Goal: Information Seeking & Learning: Learn about a topic

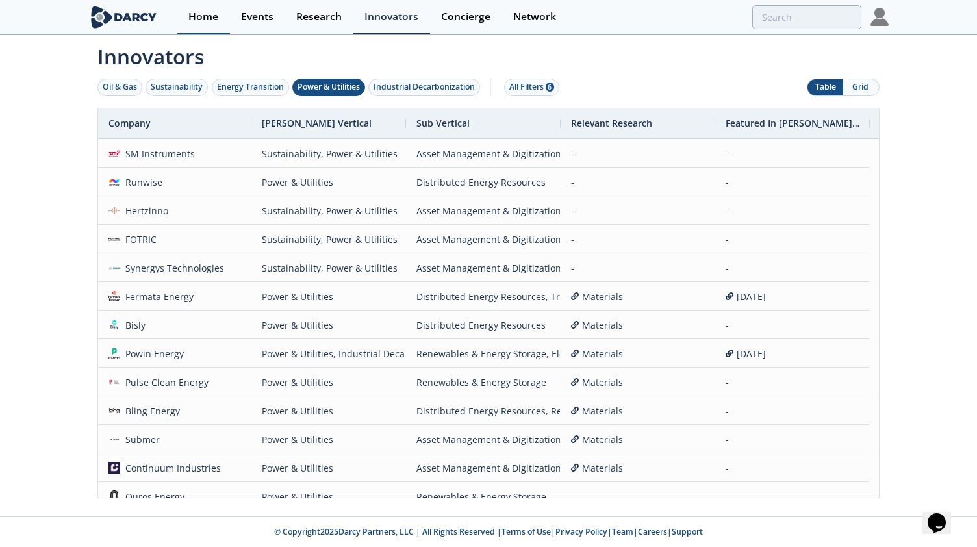
click at [209, 24] on link "Home" at bounding box center [203, 17] width 53 height 34
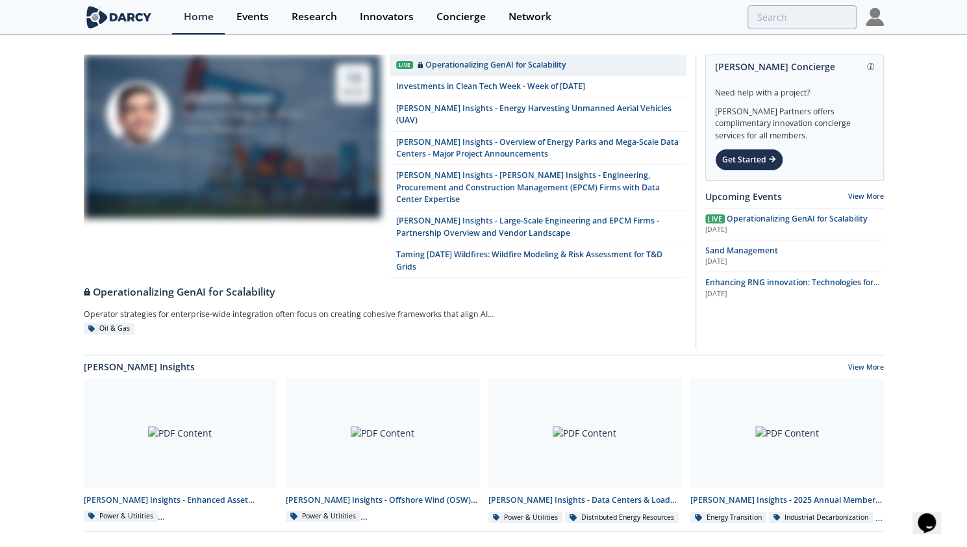
click at [870, 18] on img at bounding box center [875, 17] width 18 height 18
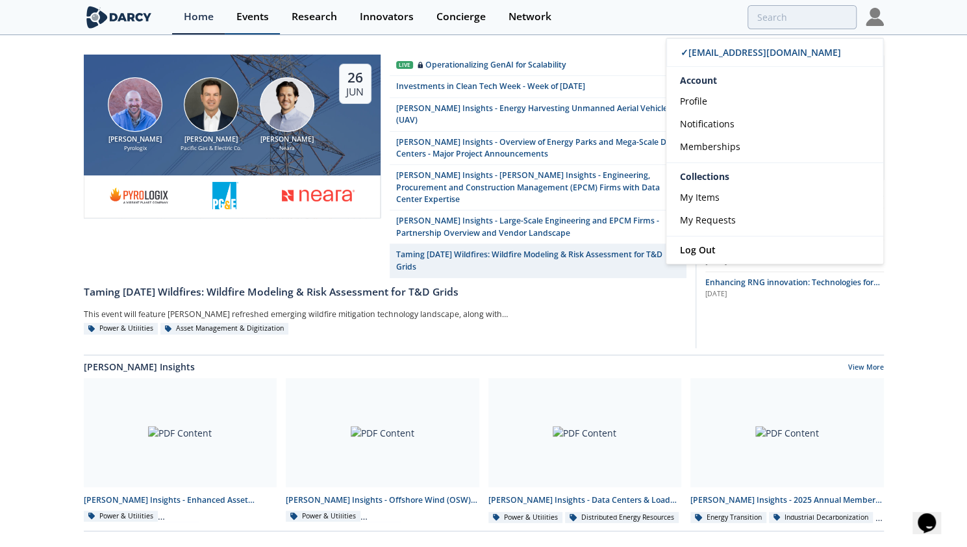
click at [268, 18] on div "Events" at bounding box center [252, 17] width 32 height 10
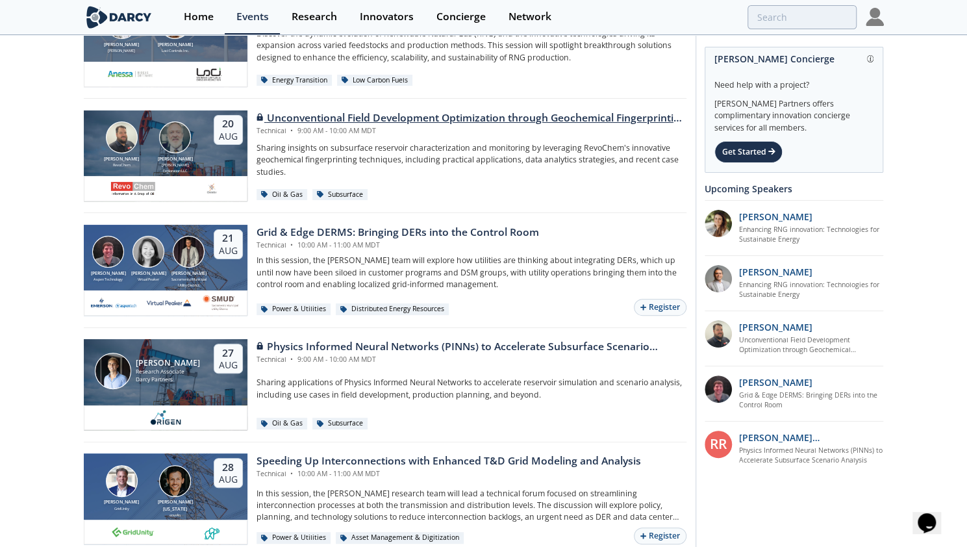
scroll to position [94, 0]
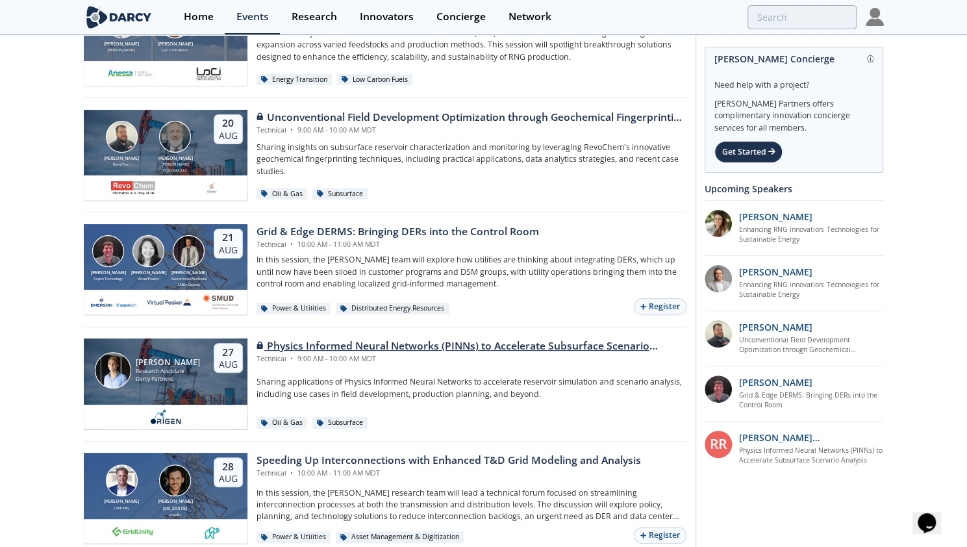
click at [491, 346] on div "Physics Informed Neural Networks (PINNs) to Accelerate Subsurface Scenario Anal…" at bounding box center [472, 347] width 430 height 16
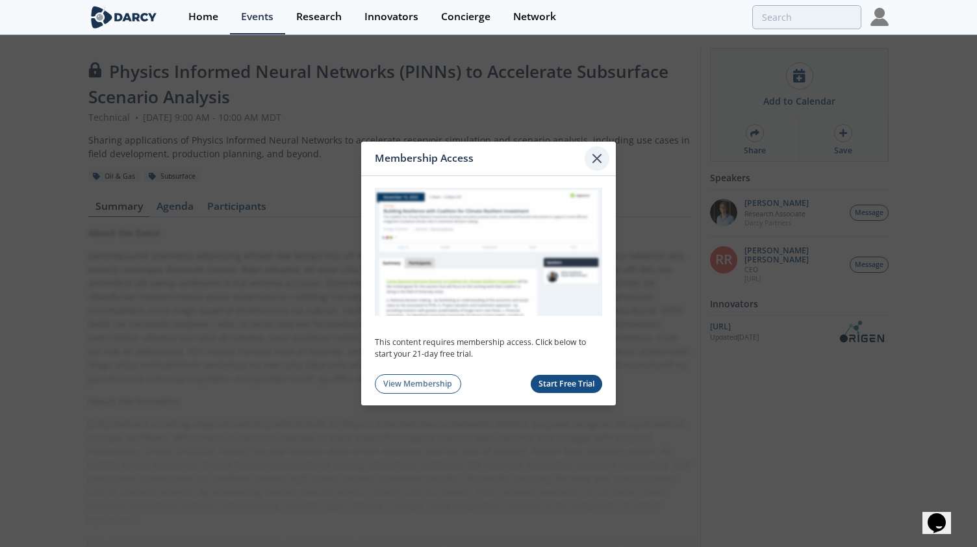
click at [599, 161] on icon at bounding box center [597, 159] width 8 height 8
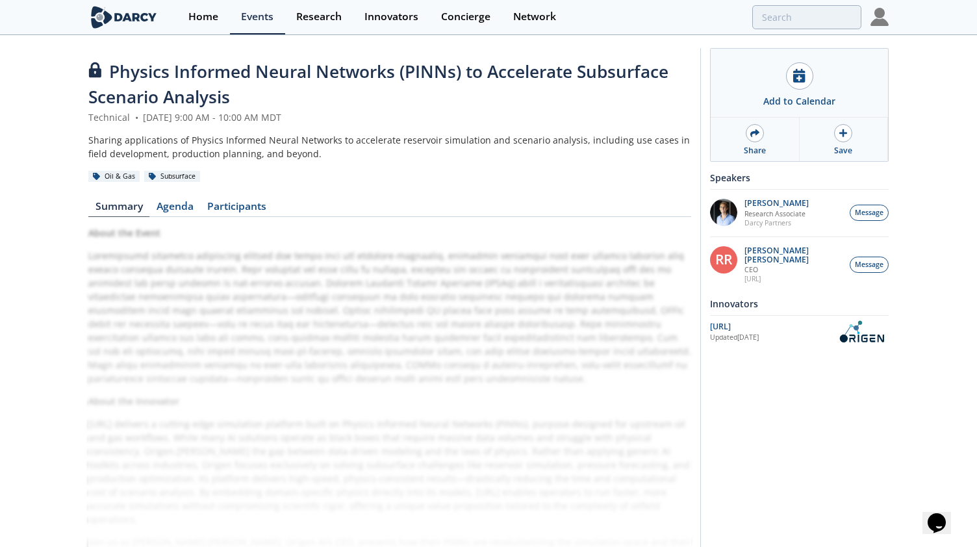
click at [882, 21] on img at bounding box center [880, 17] width 18 height 18
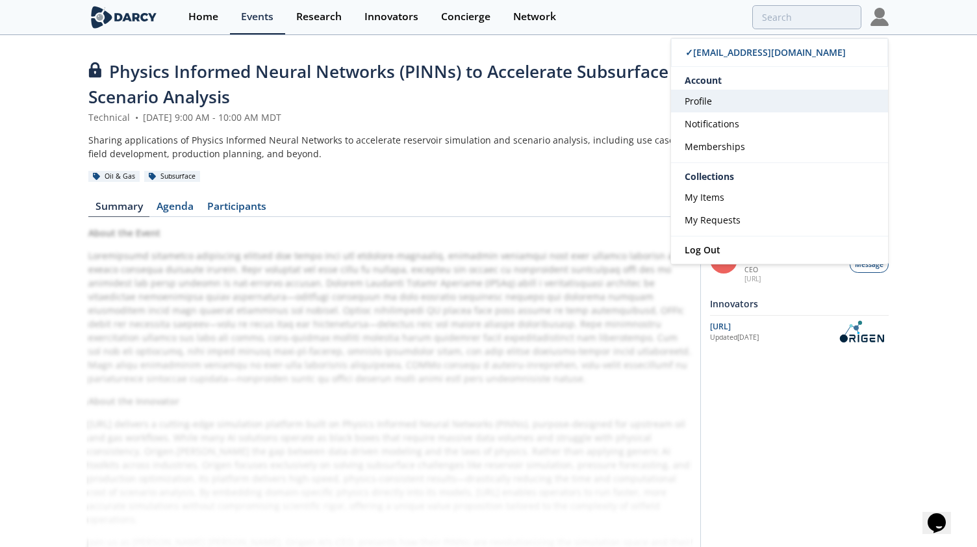
click at [740, 105] on link "Profile" at bounding box center [779, 101] width 217 height 23
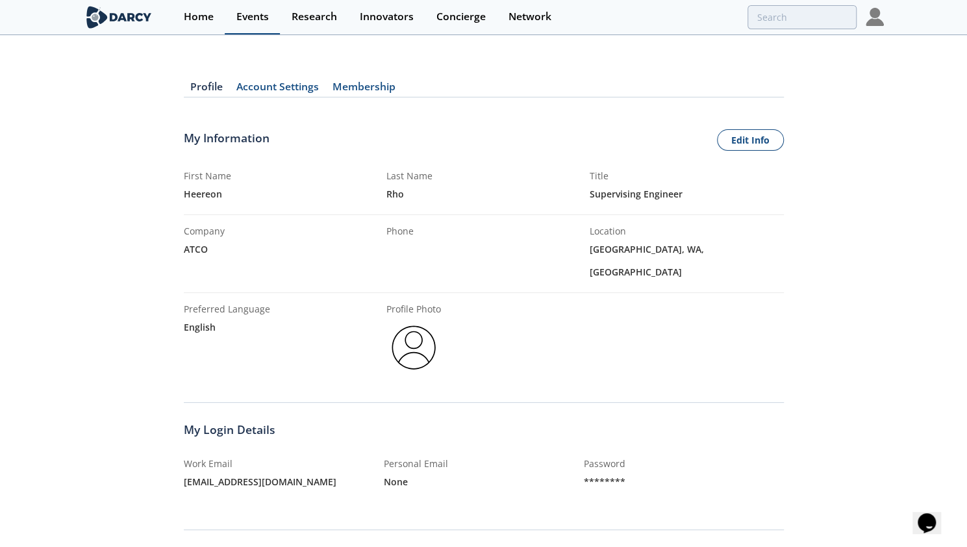
click at [241, 20] on div "Events" at bounding box center [252, 17] width 32 height 10
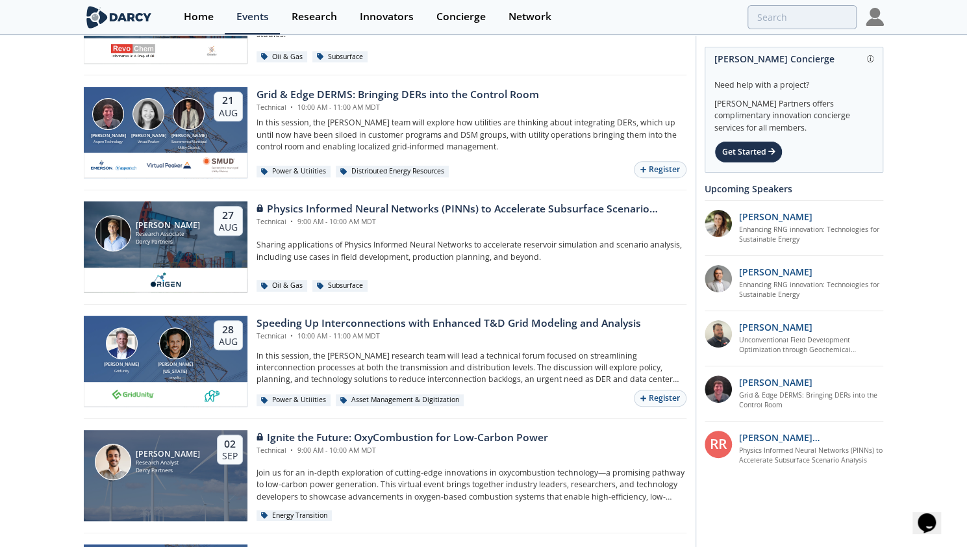
scroll to position [230, 0]
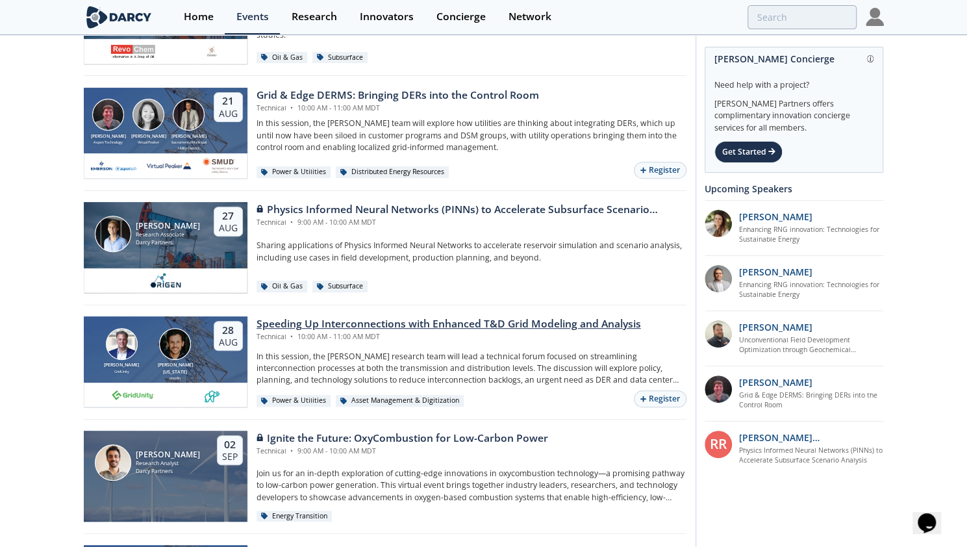
click at [468, 326] on div "Speeding Up Interconnections with Enhanced T&D Grid Modeling and Analysis" at bounding box center [449, 324] width 385 height 16
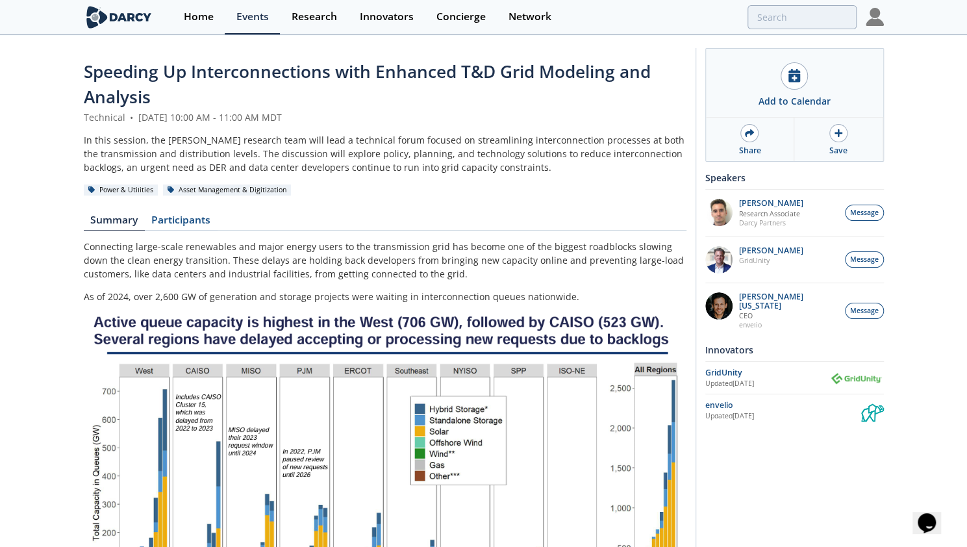
click at [427, 257] on p "Connecting large-scale renewables and major energy users to the transmission gr…" at bounding box center [385, 260] width 603 height 41
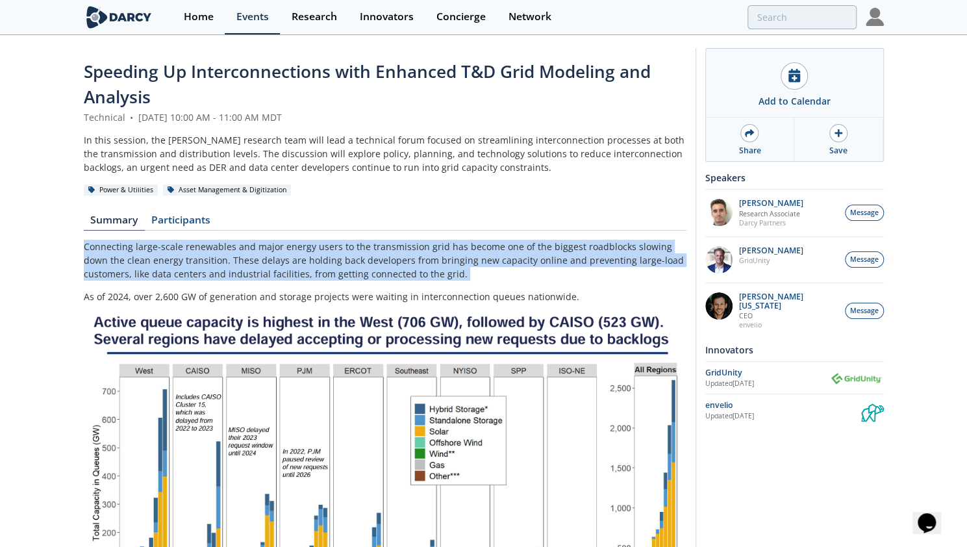
click at [427, 257] on p "Connecting large-scale renewables and major energy users to the transmission gr…" at bounding box center [385, 260] width 603 height 41
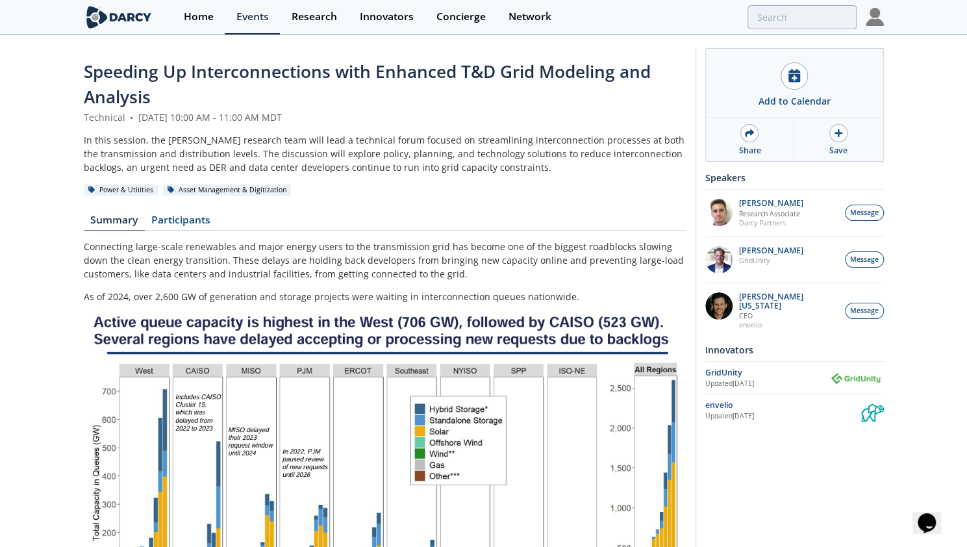
click at [236, 296] on p "As of 2024, over 2,600 GW of generation and storage projects were waiting in in…" at bounding box center [385, 297] width 603 height 14
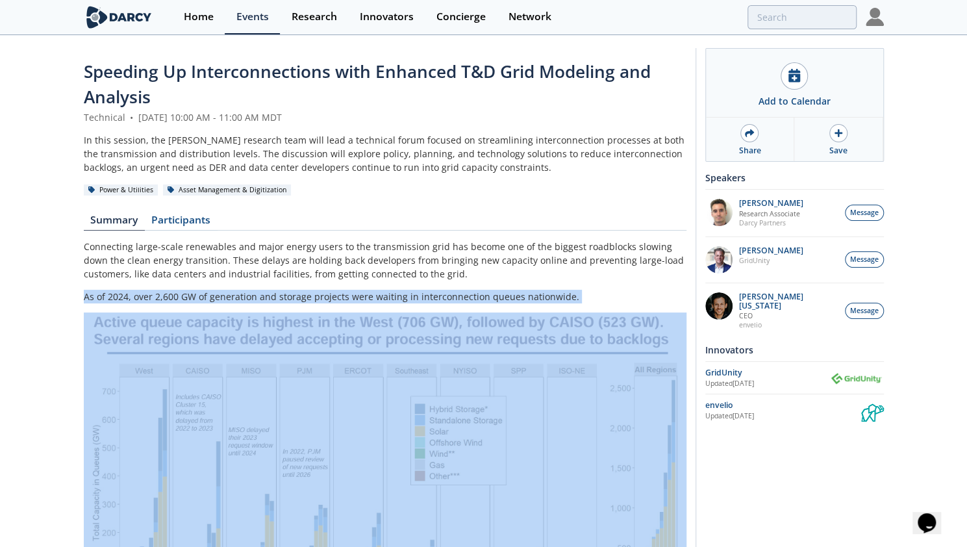
click at [236, 296] on p "As of 2024, over 2,600 GW of generation and storage projects were waiting in in…" at bounding box center [385, 297] width 603 height 14
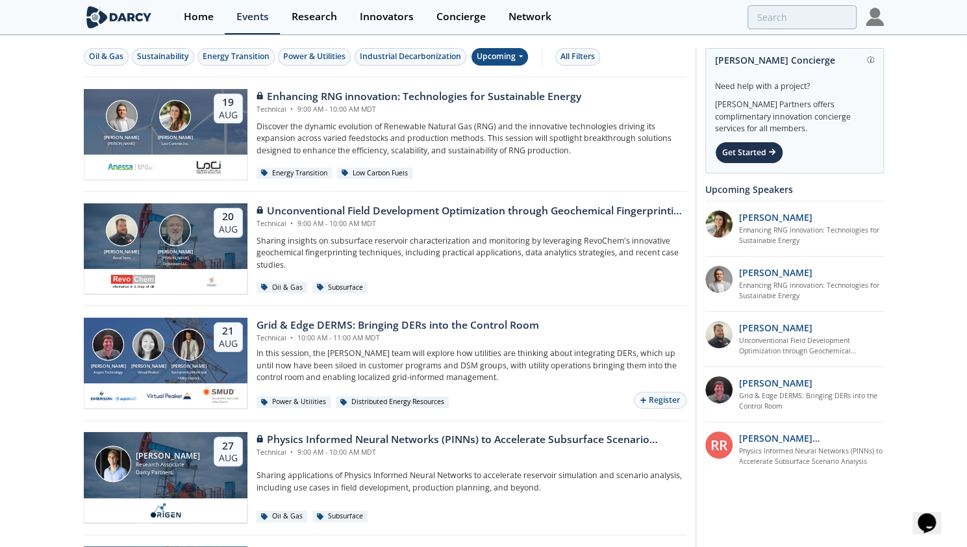
click at [511, 59] on div "Upcoming" at bounding box center [500, 57] width 57 height 18
click at [491, 99] on div "Past" at bounding box center [514, 98] width 81 height 21
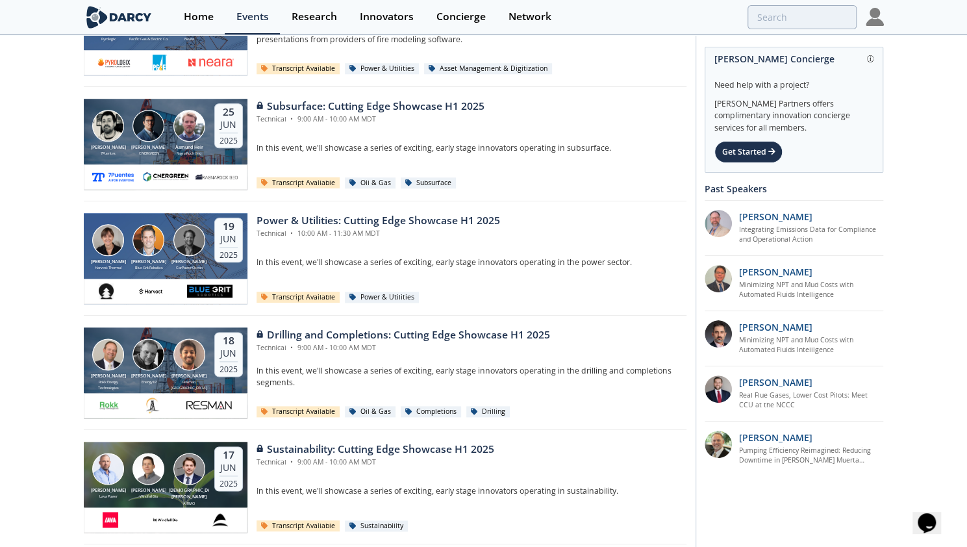
scroll to position [799, 0]
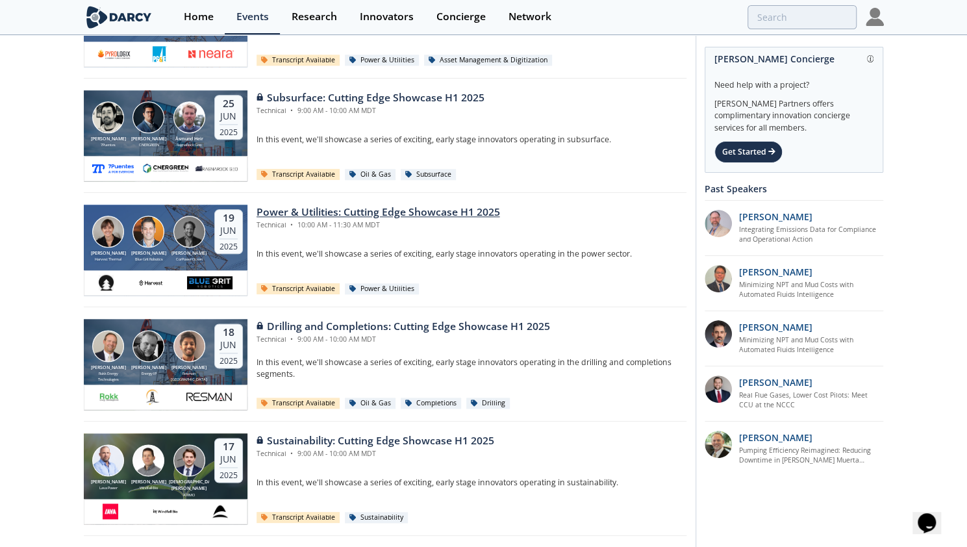
click at [407, 225] on div "Technical • 10:00 AM - 11:30 AM MDT" at bounding box center [379, 225] width 244 height 10
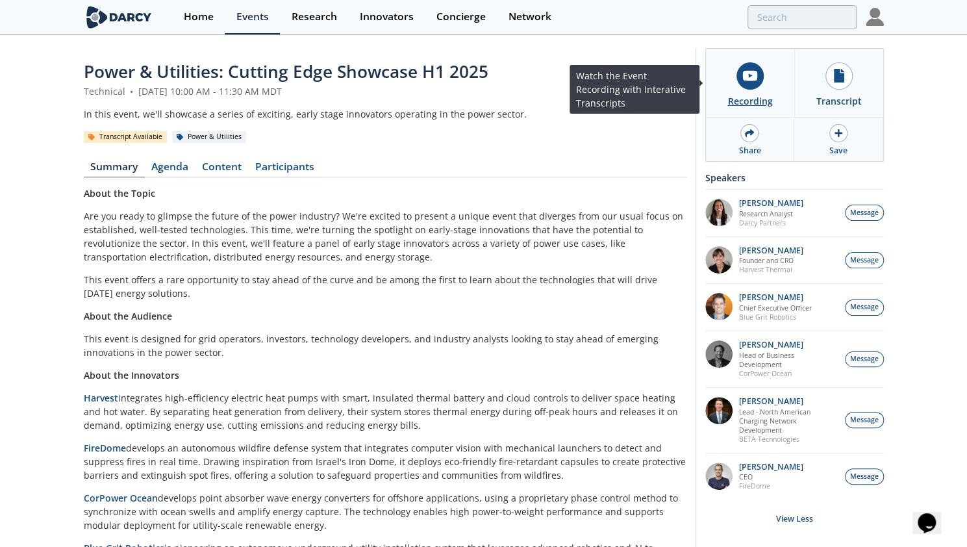
click at [742, 96] on div "Recording" at bounding box center [750, 101] width 45 height 14
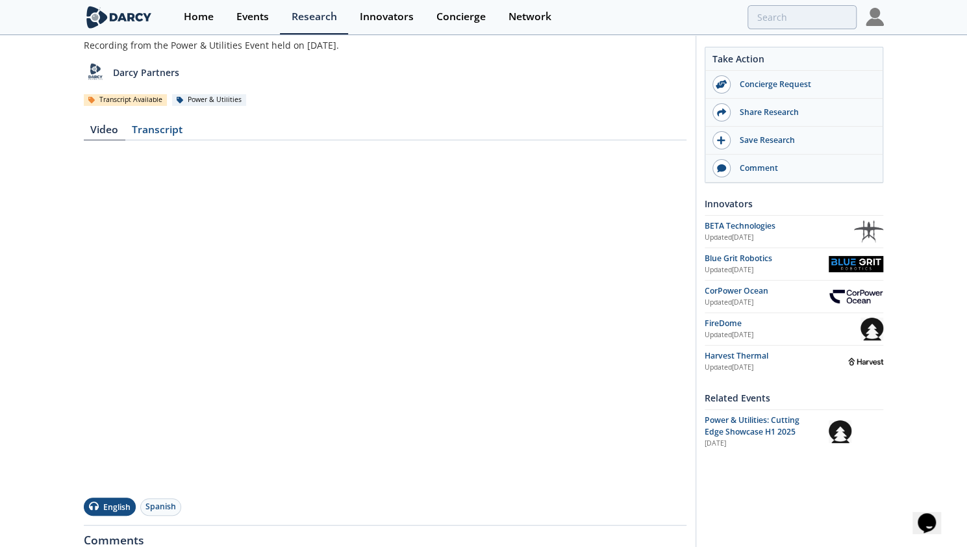
scroll to position [60, 0]
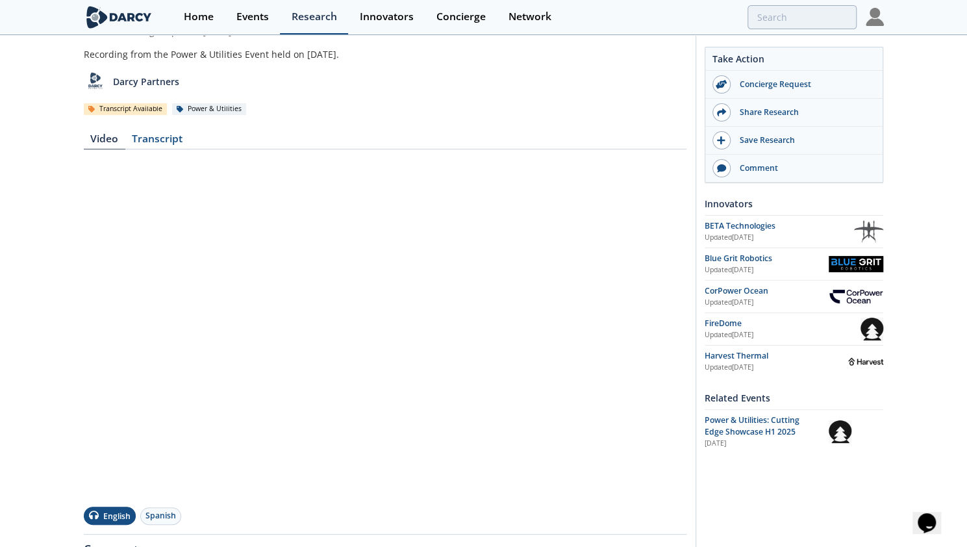
click at [318, 16] on div "Research" at bounding box center [314, 17] width 45 height 10
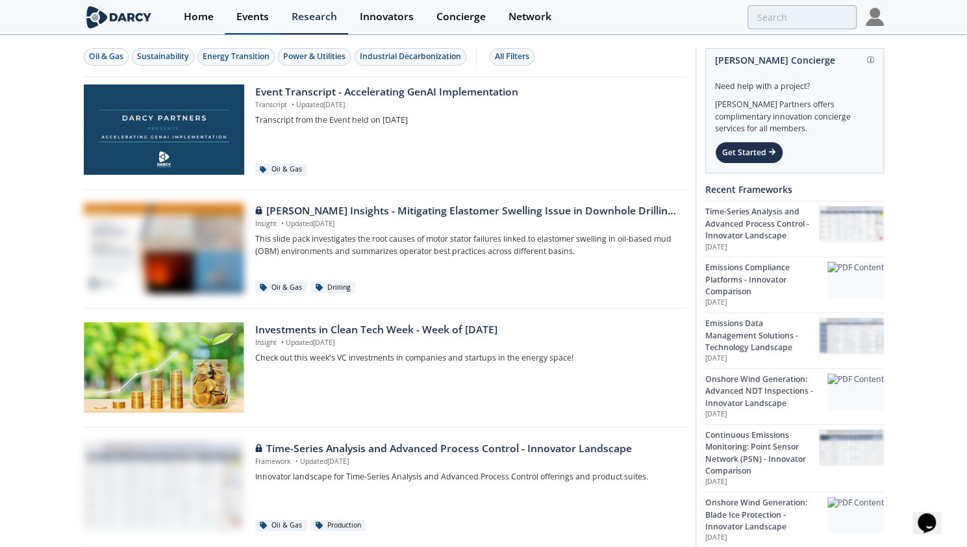
click at [269, 19] on link "Events" at bounding box center [252, 17] width 55 height 34
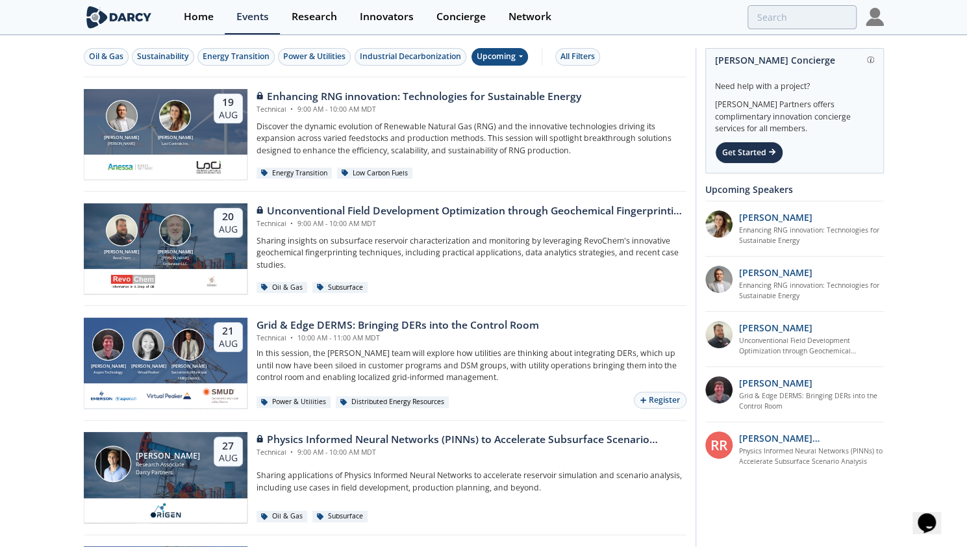
click at [498, 54] on div "Upcoming" at bounding box center [500, 57] width 57 height 18
click at [502, 102] on div "Past" at bounding box center [514, 98] width 81 height 21
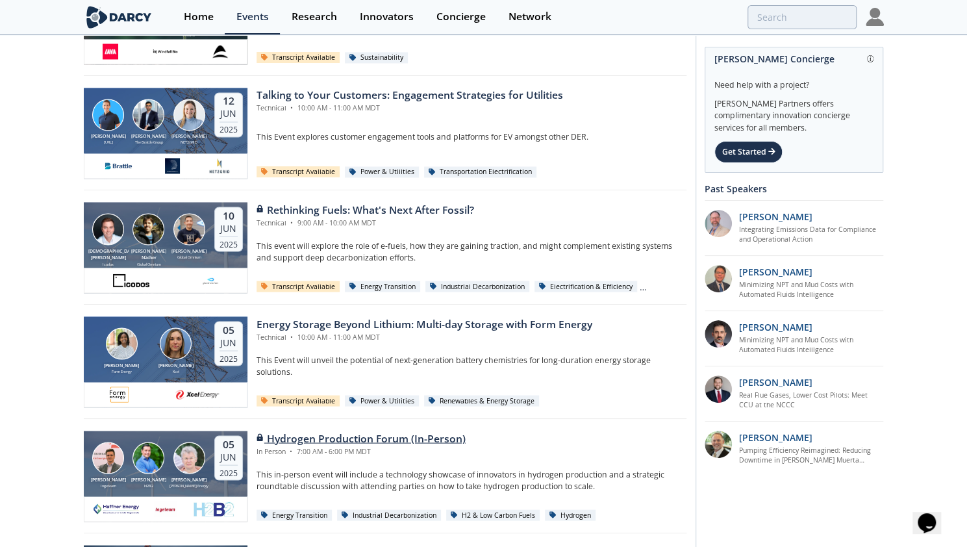
scroll to position [1256, 0]
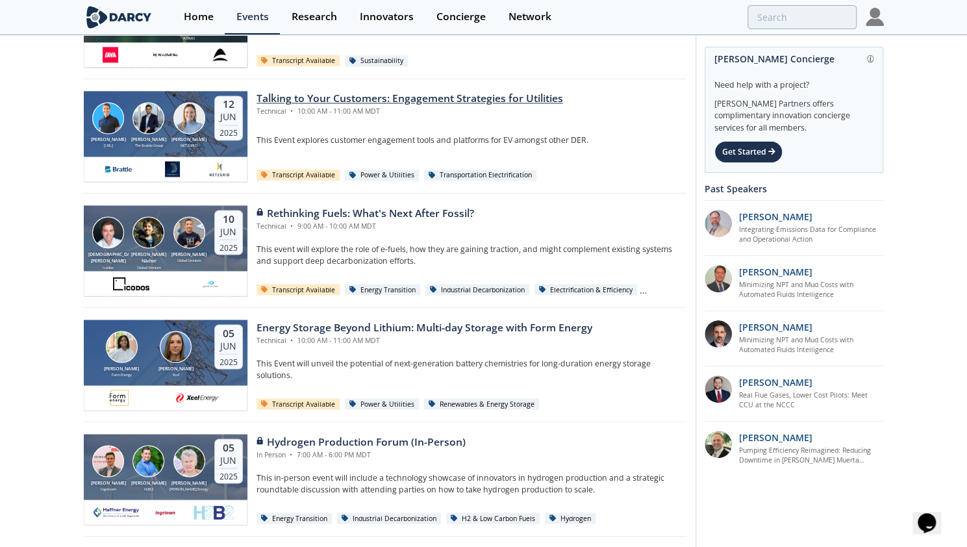
click at [454, 114] on div "Talking to Your Customers: Engagement Strategies for Utilities Technical • 10:0…" at bounding box center [467, 136] width 439 height 91
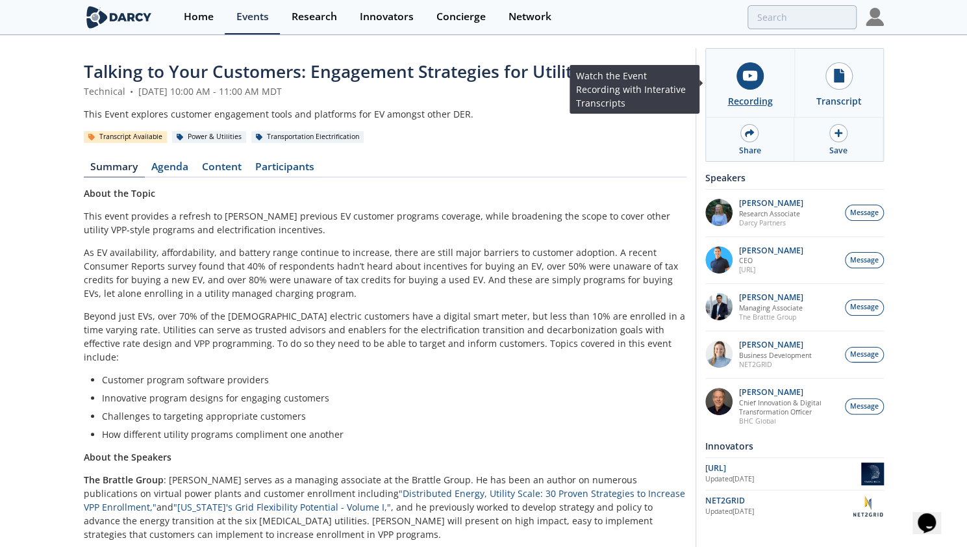
click at [765, 82] on link "Recording" at bounding box center [750, 83] width 89 height 68
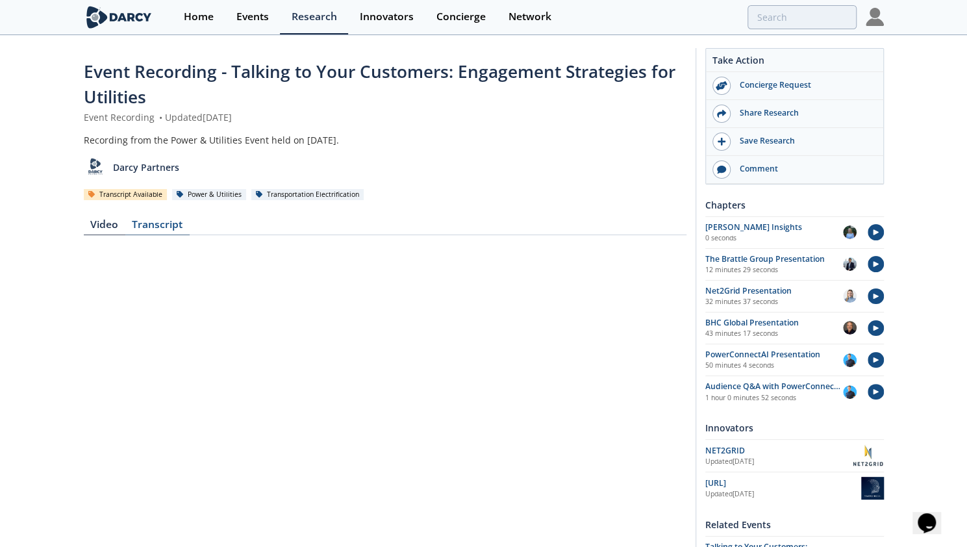
click at [174, 222] on div "Transcript" at bounding box center [157, 228] width 64 height 16
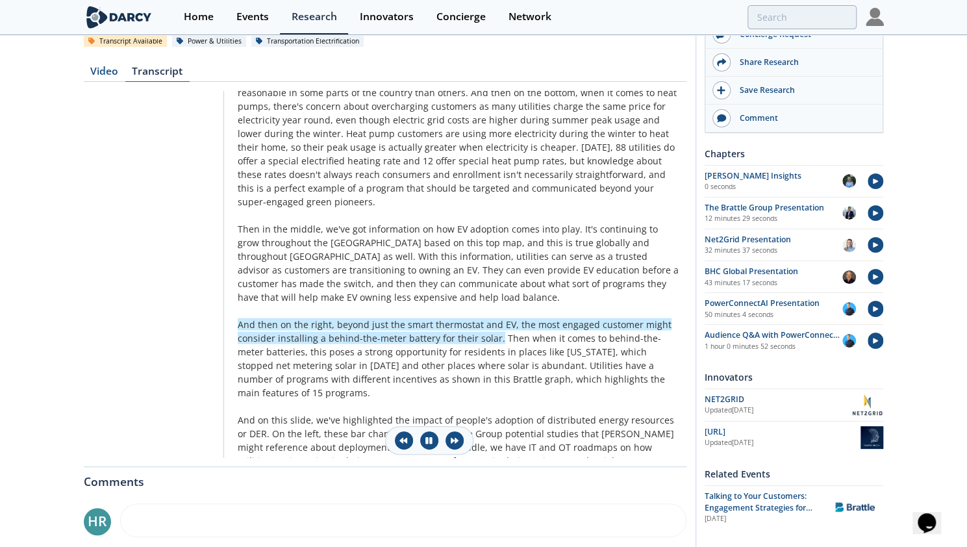
scroll to position [1558, 0]
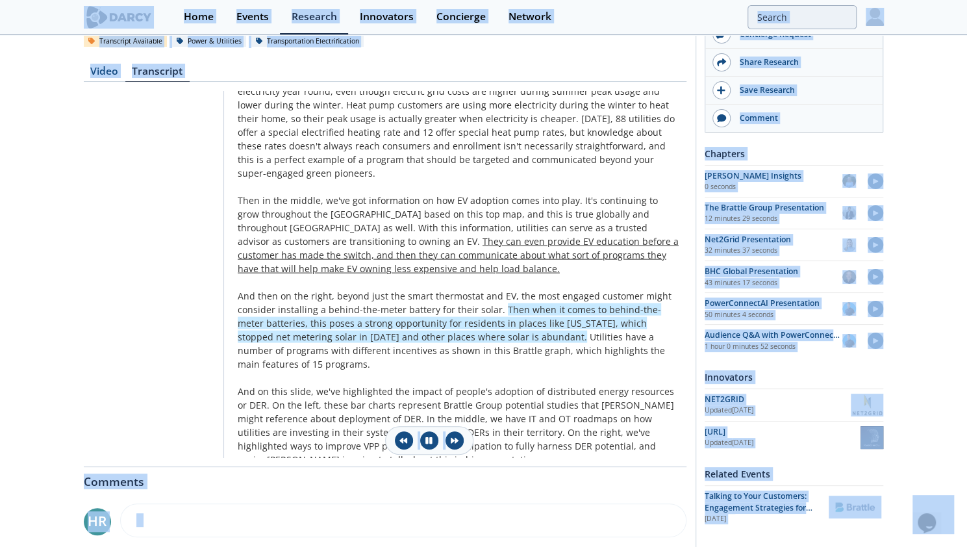
copy body "Home Events Research Innovators Concierge Network ✓ heereon.rho@atco.com Accoun…"
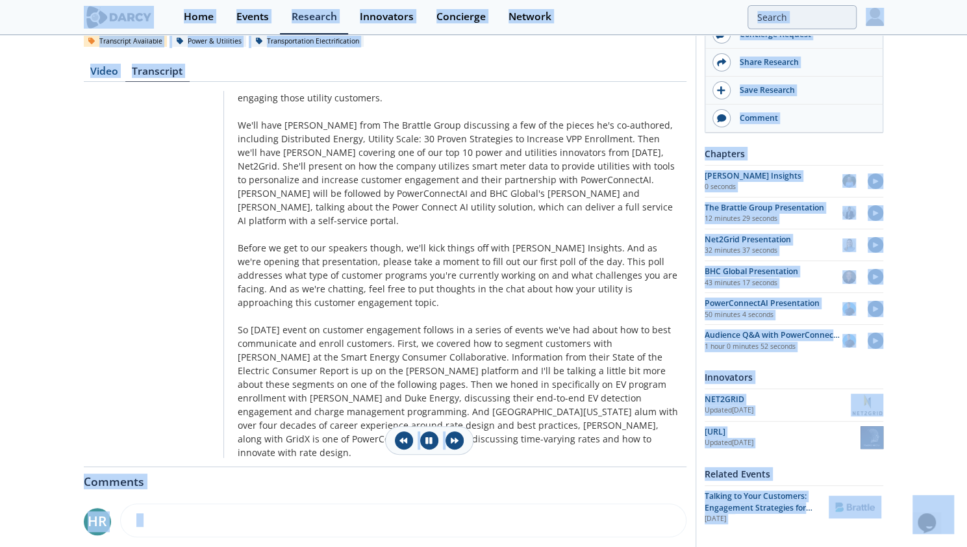
scroll to position [200, 0]
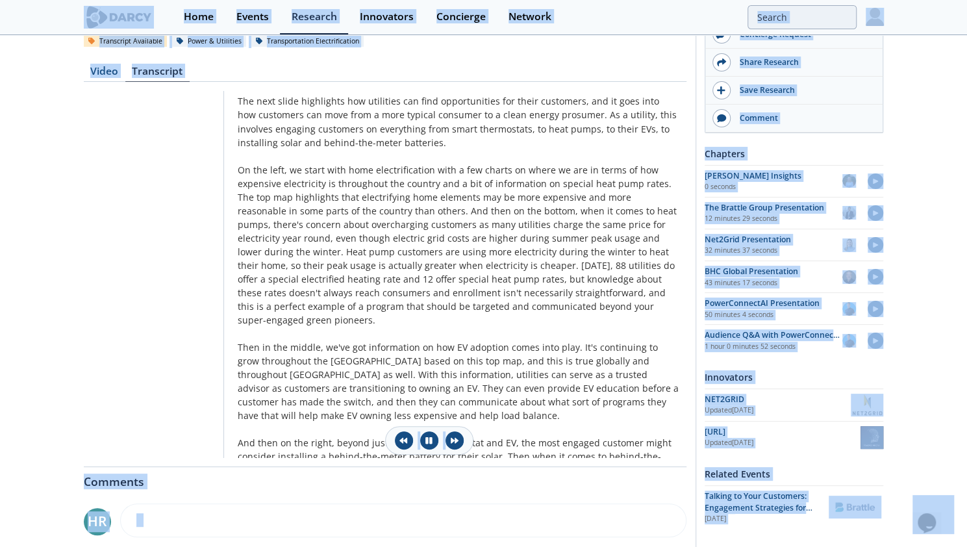
scroll to position [1435, 0]
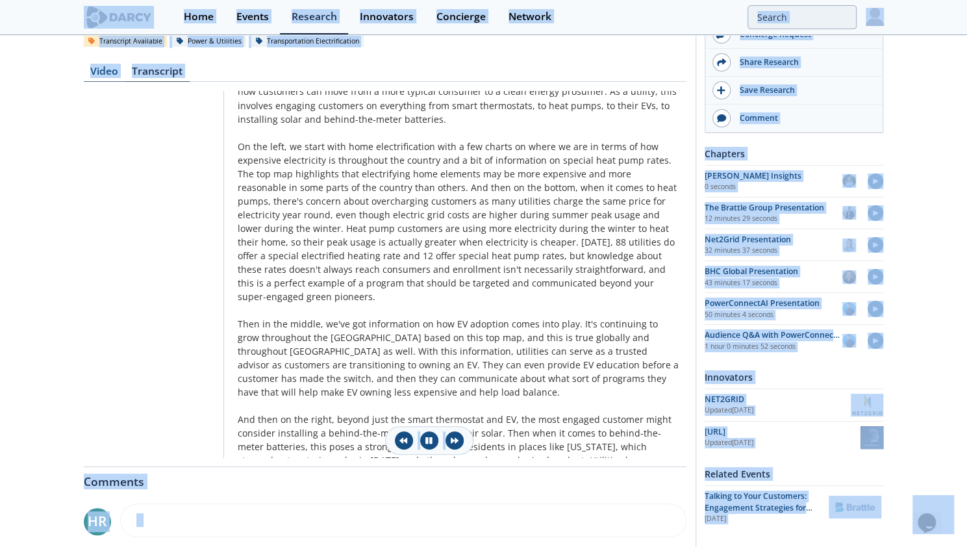
click at [104, 76] on div "Video" at bounding box center [105, 74] width 42 height 16
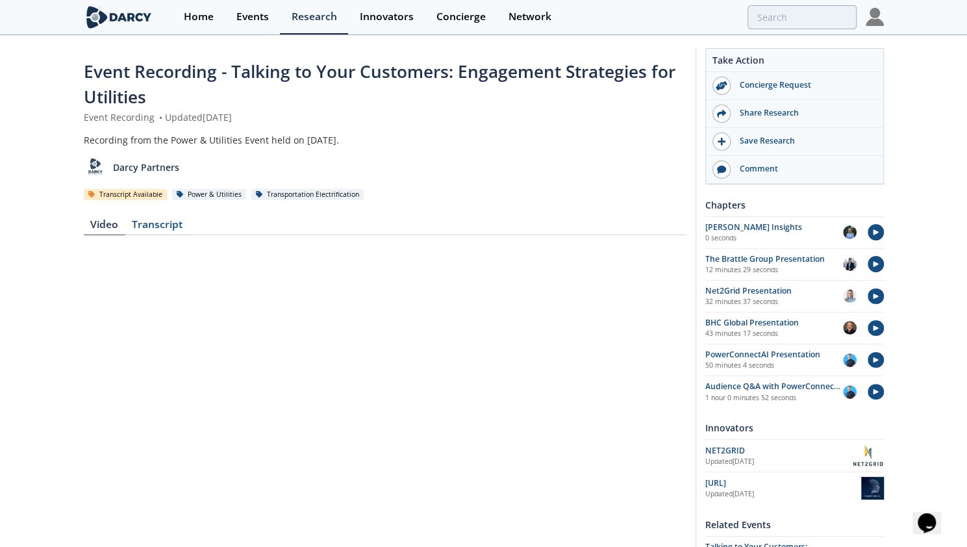
scroll to position [157, 0]
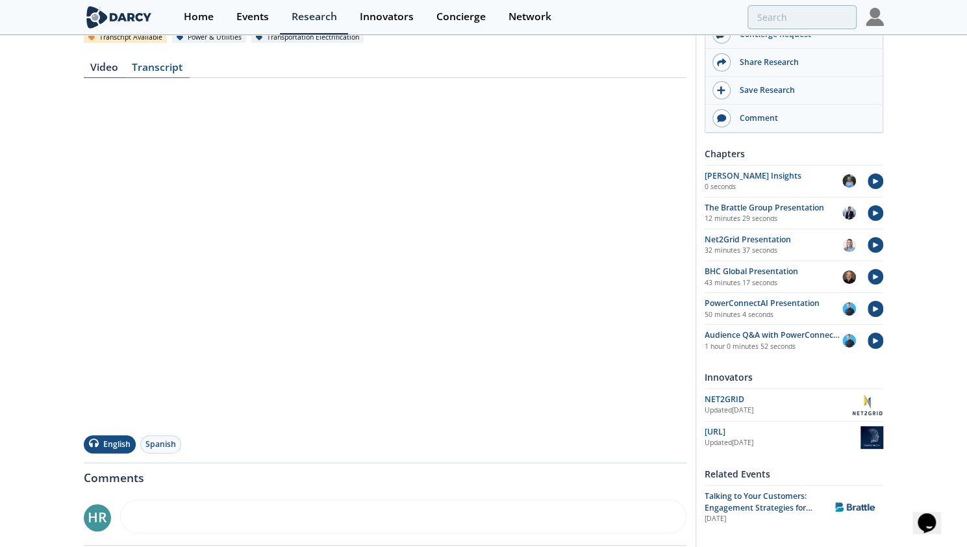
drag, startPoint x: 717, startPoint y: 4, endPoint x: 162, endPoint y: 60, distance: 557.7
click at [162, 62] on div "Transcript" at bounding box center [157, 70] width 64 height 16
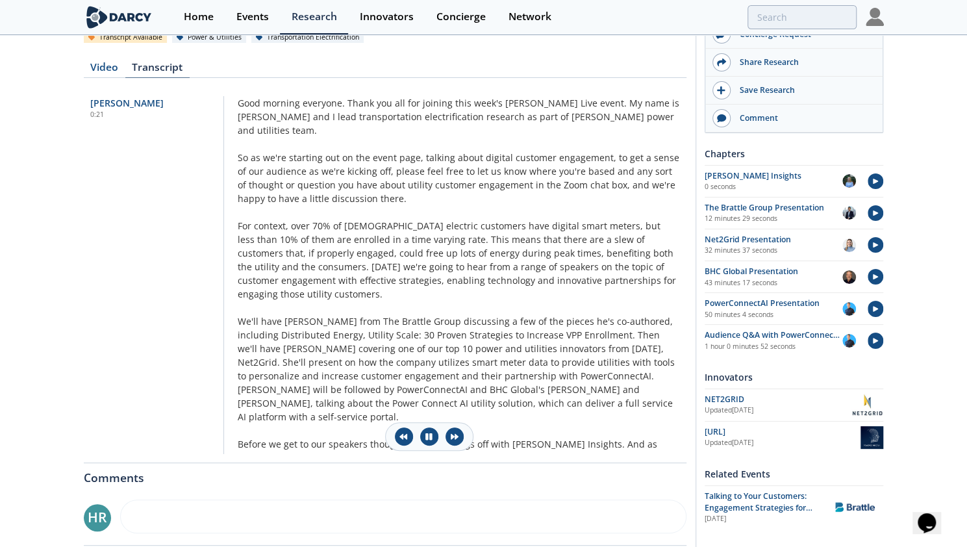
scroll to position [153, 0]
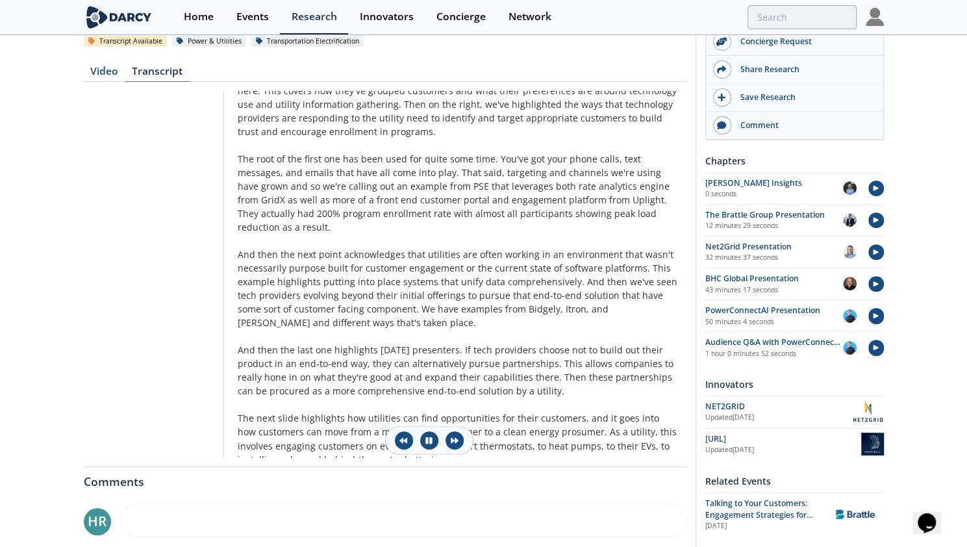
click at [166, 66] on div "Transcript" at bounding box center [157, 74] width 64 height 16
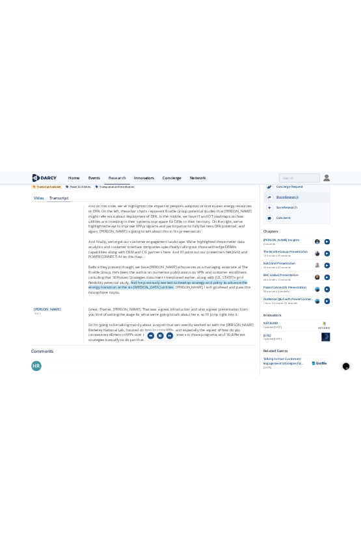
scroll to position [1858, 0]
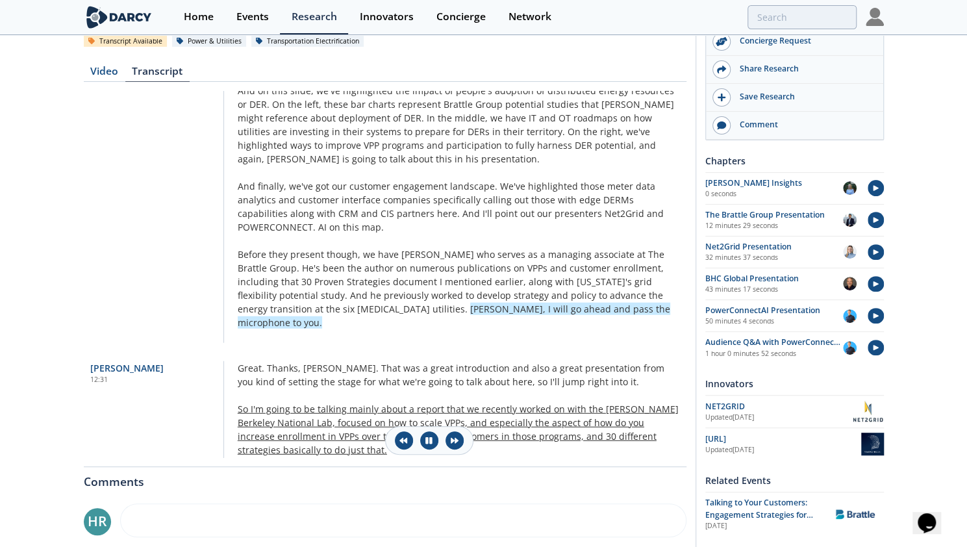
drag, startPoint x: 343, startPoint y: 309, endPoint x: 359, endPoint y: 364, distance: 58.0
click at [359, 364] on div "Edie Wilson 0:21 Good morning everyone. Thank you all for joining this week's D…" at bounding box center [385, 274] width 603 height 366
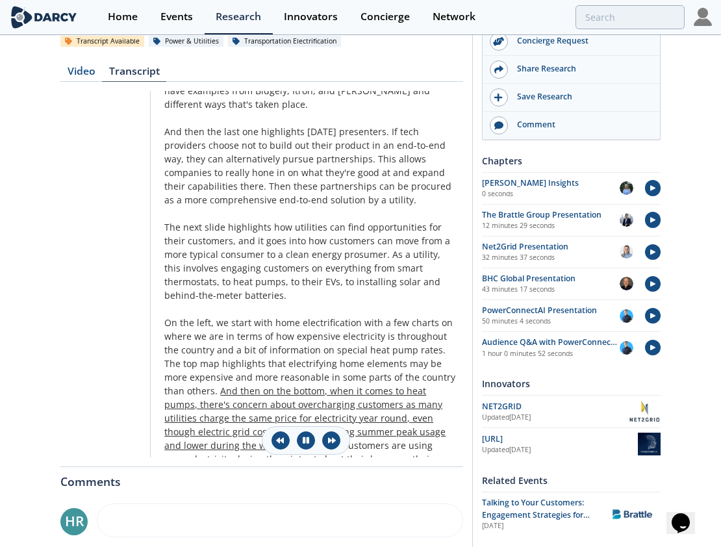
drag, startPoint x: 148, startPoint y: 259, endPoint x: 333, endPoint y: 372, distance: 216.4
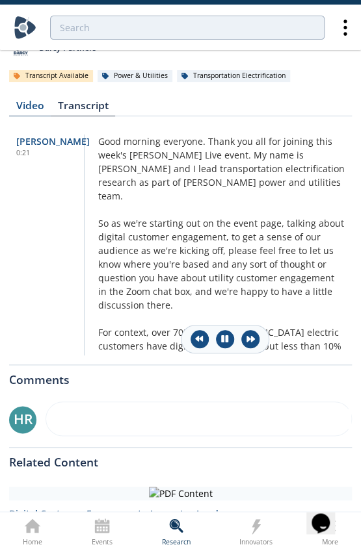
click at [23, 107] on div "Video" at bounding box center [30, 109] width 42 height 16
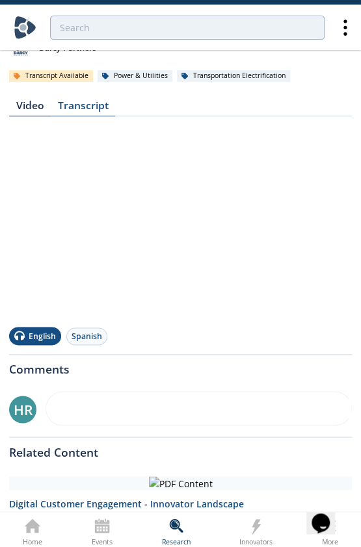
click at [83, 104] on div "Transcript" at bounding box center [83, 109] width 64 height 16
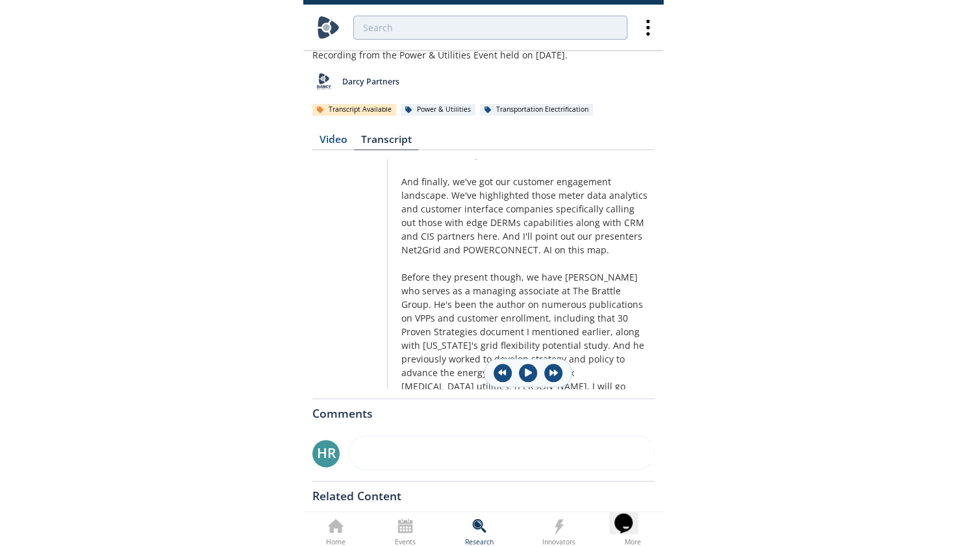
scroll to position [3249, 0]
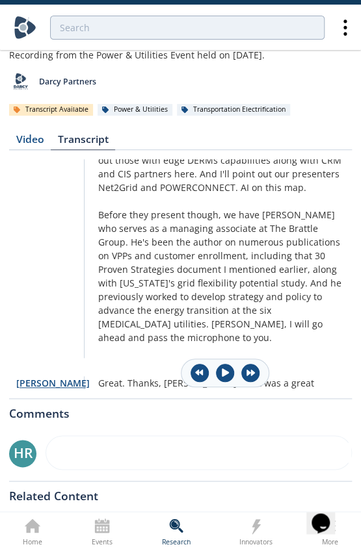
click at [48, 376] on div "[PERSON_NAME]" at bounding box center [50, 383] width 68 height 14
click at [114, 377] on span "Great." at bounding box center [111, 383] width 27 height 12
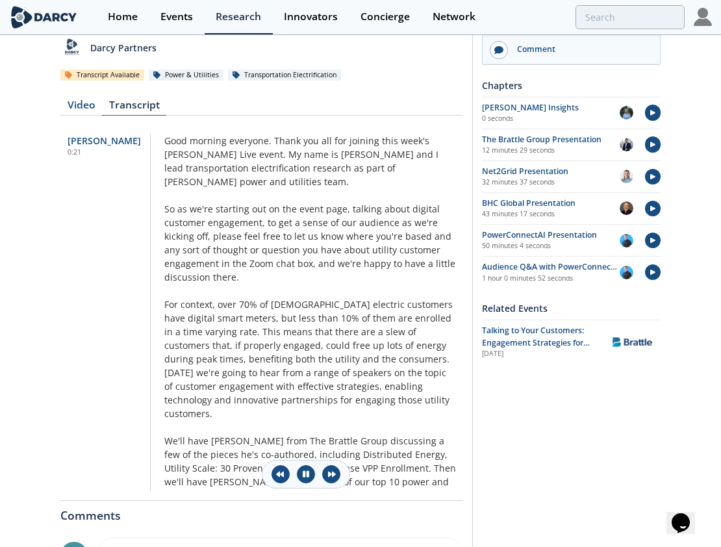
drag, startPoint x: 218, startPoint y: 539, endPoint x: 449, endPoint y: 346, distance: 301.1
click at [71, 103] on div "Video" at bounding box center [81, 108] width 42 height 16
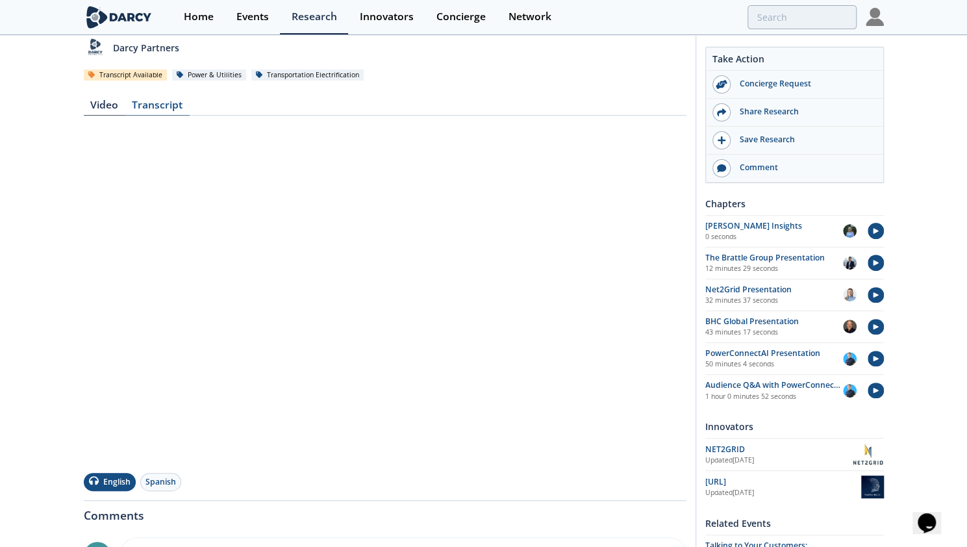
click at [146, 101] on div "Transcript" at bounding box center [157, 108] width 64 height 16
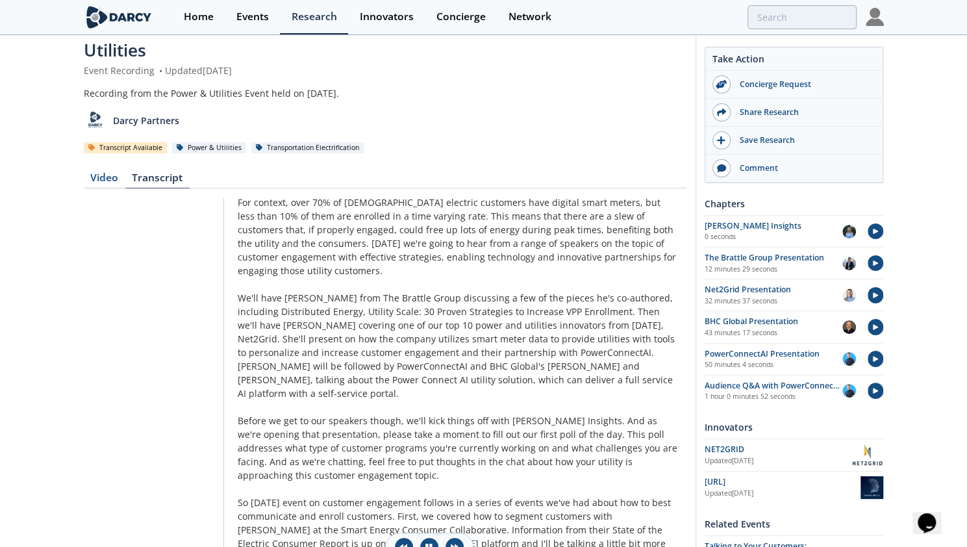
scroll to position [155, 0]
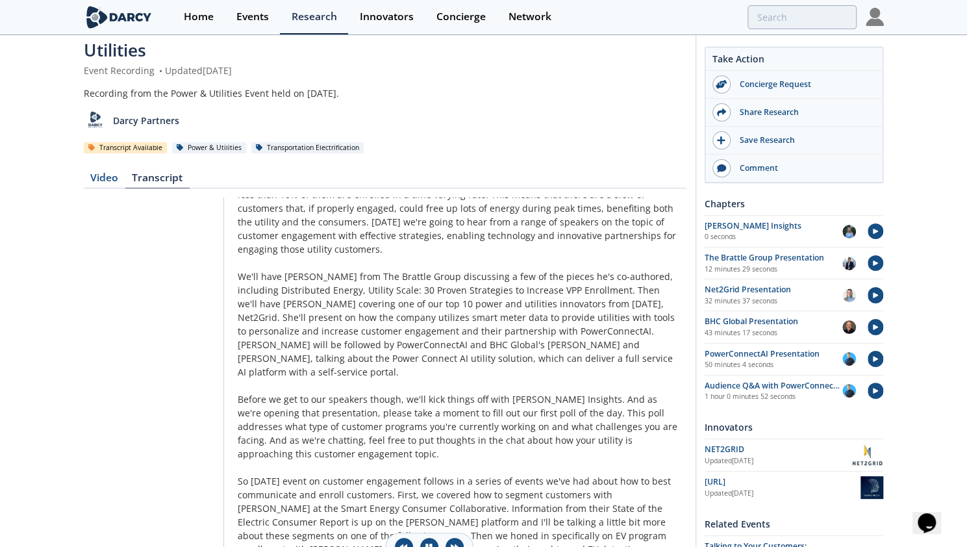
click at [534, 110] on div "Darcy Partners" at bounding box center [385, 116] width 603 height 32
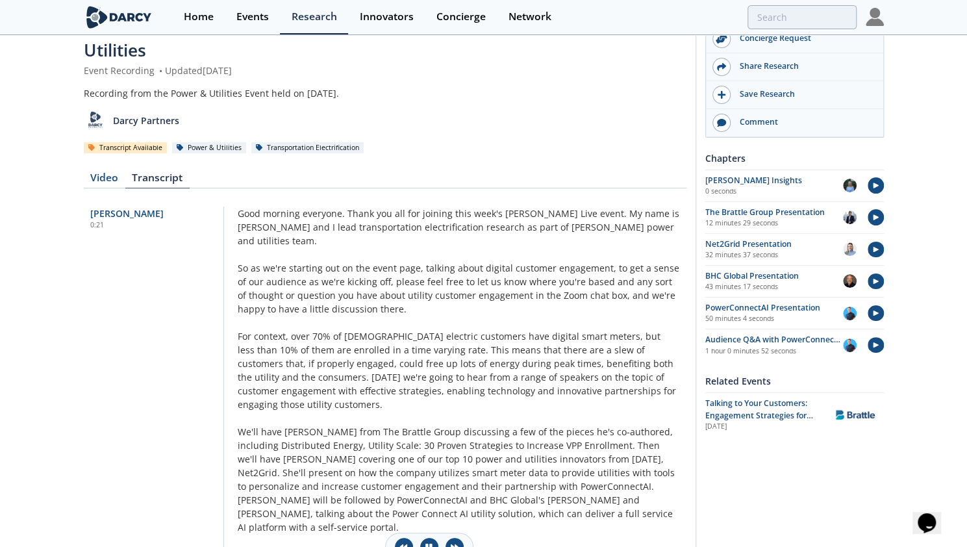
scroll to position [47, 0]
drag, startPoint x: 108, startPoint y: 183, endPoint x: 51, endPoint y: 217, distance: 66.2
click at [51, 217] on div "Event Recording - Talking to Your Customers: Engagement Strategies for Utilitie…" at bounding box center [483, 420] width 967 height 863
click at [101, 183] on font "Video" at bounding box center [104, 177] width 28 height 14
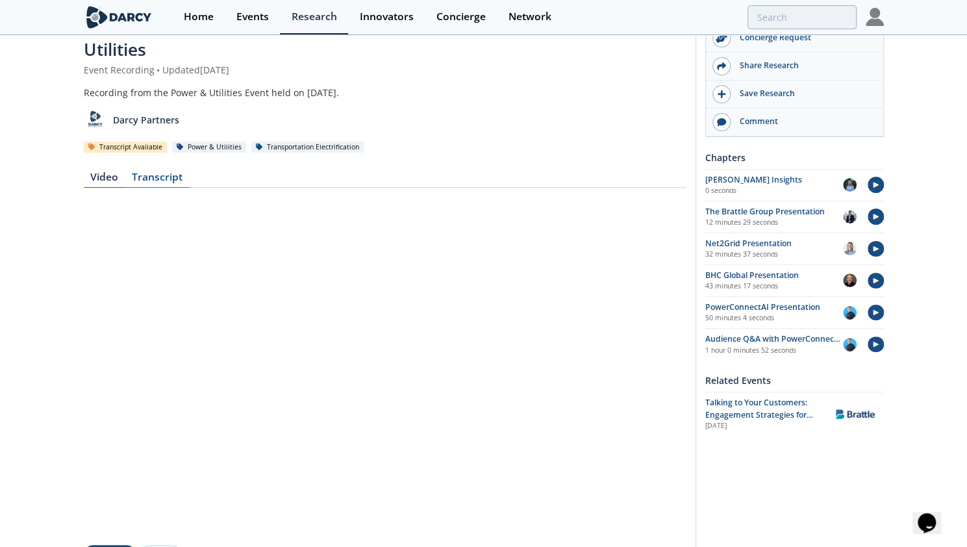
click at [160, 177] on font "Transcript" at bounding box center [157, 177] width 51 height 14
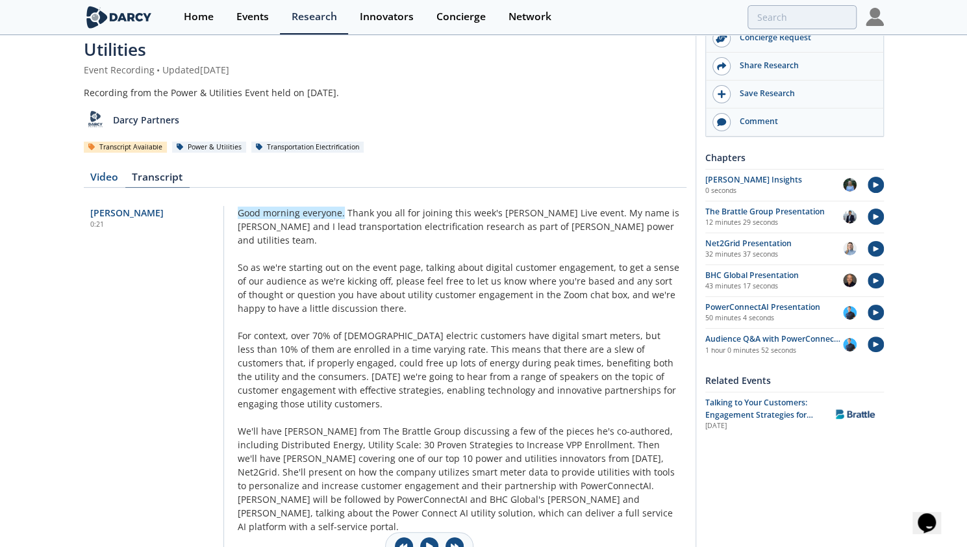
scroll to position [0, 0]
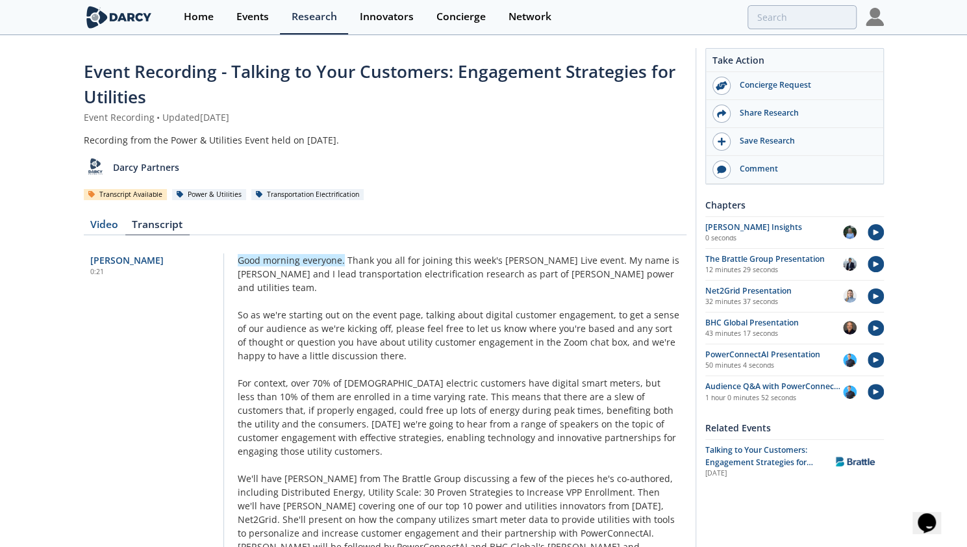
click at [88, 238] on div "Video Transcript Edie Wilson 0:21 Good morning everyone. Thank you all for join…" at bounding box center [385, 411] width 603 height 400
click at [105, 229] on font "Video" at bounding box center [104, 224] width 28 height 14
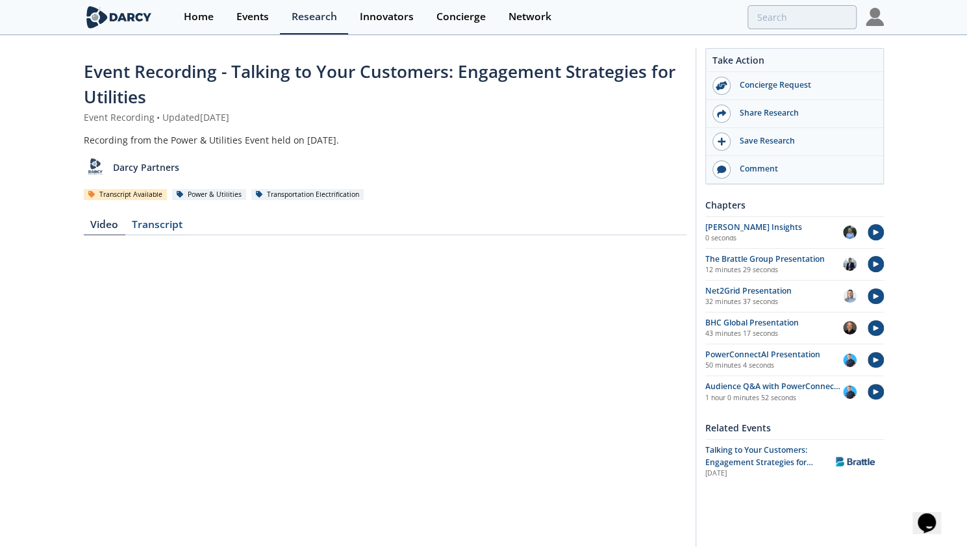
scroll to position [118, 0]
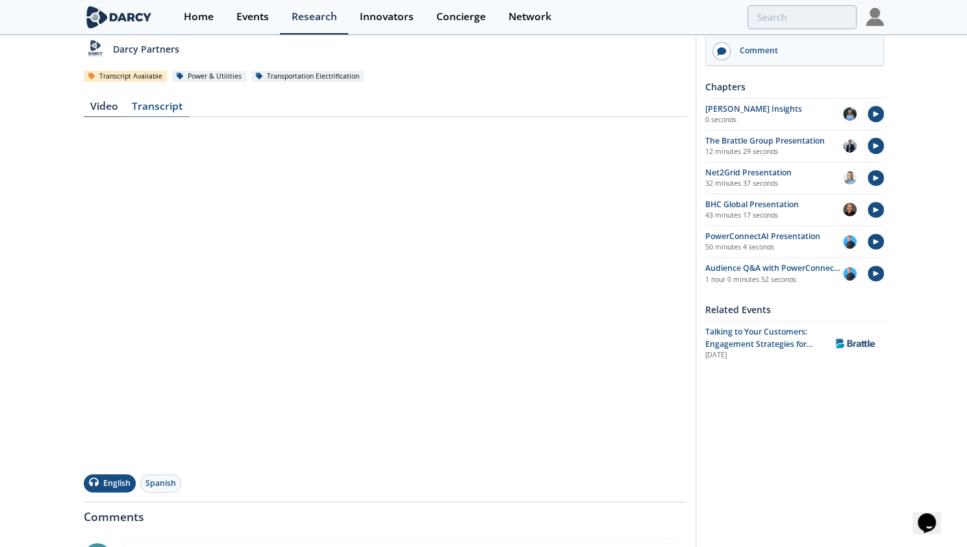
click at [162, 103] on font "Transcript" at bounding box center [157, 106] width 51 height 14
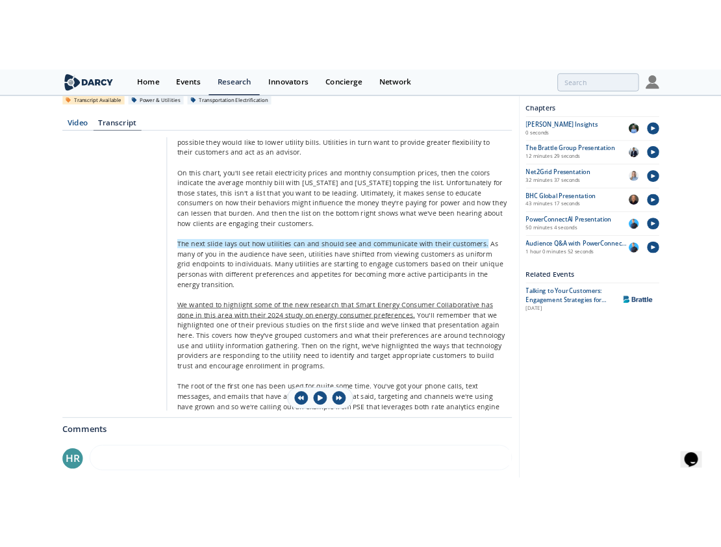
scroll to position [827, 0]
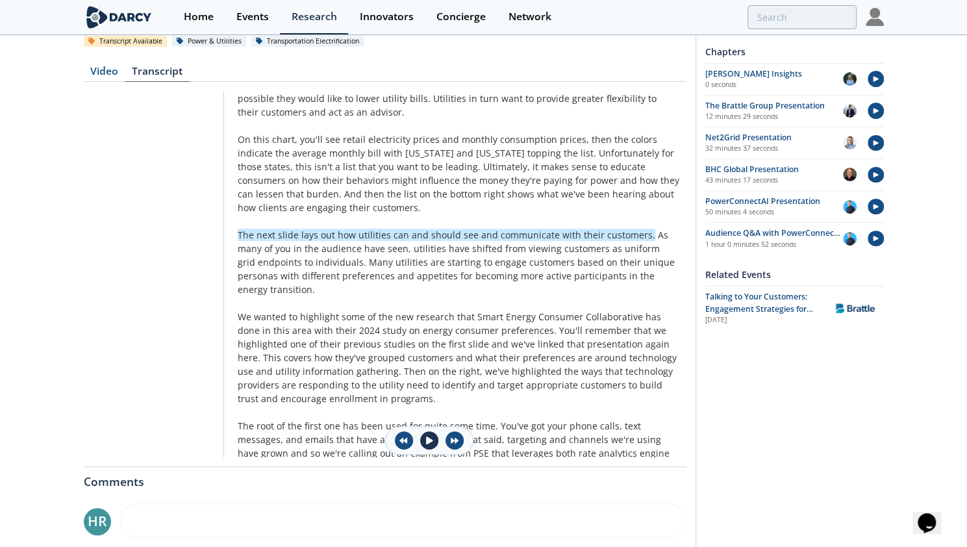
click at [433, 438] on button at bounding box center [429, 440] width 18 height 18
drag, startPoint x: 363, startPoint y: 265, endPoint x: 683, endPoint y: 172, distance: 333.5
click at [683, 172] on div "Edie Wilson 0:21 Good morning everyone. Thank you all for joining this week's D…" at bounding box center [385, 274] width 603 height 366
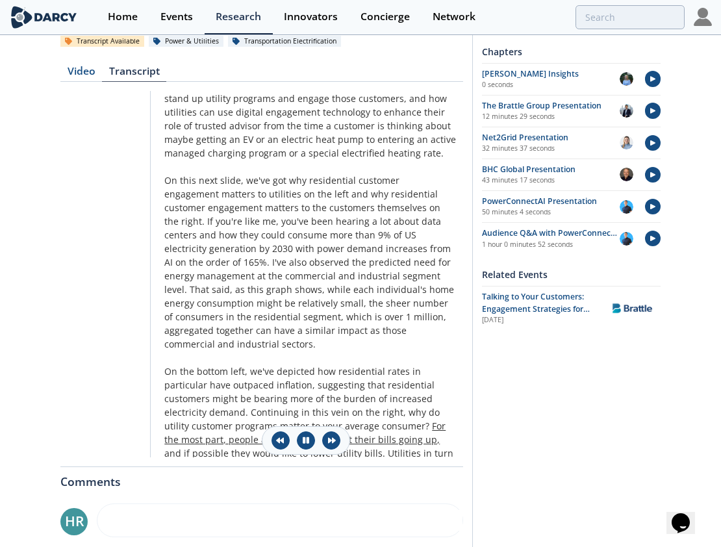
drag, startPoint x: 360, startPoint y: 317, endPoint x: 345, endPoint y: 398, distance: 82.6
drag, startPoint x: 334, startPoint y: 318, endPoint x: 386, endPoint y: 233, distance: 99.2
click at [386, 256] on font "I've also observed the predicted need for energy management at the commercial a…" at bounding box center [307, 276] width 287 height 40
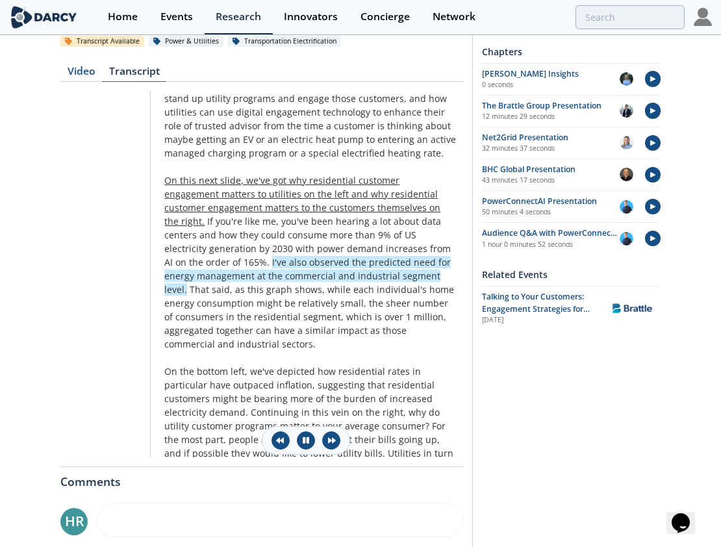
click at [221, 174] on font "On this next slide, we've got why residential customer engagement matters to ut…" at bounding box center [302, 200] width 276 height 53
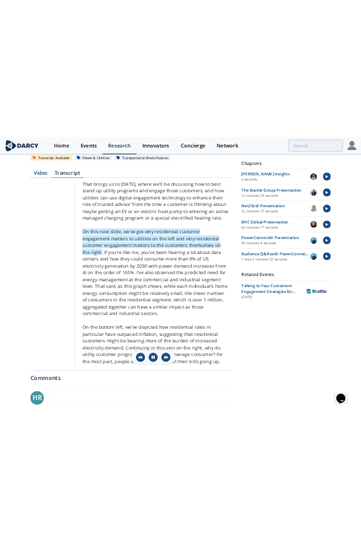
scroll to position [819, 0]
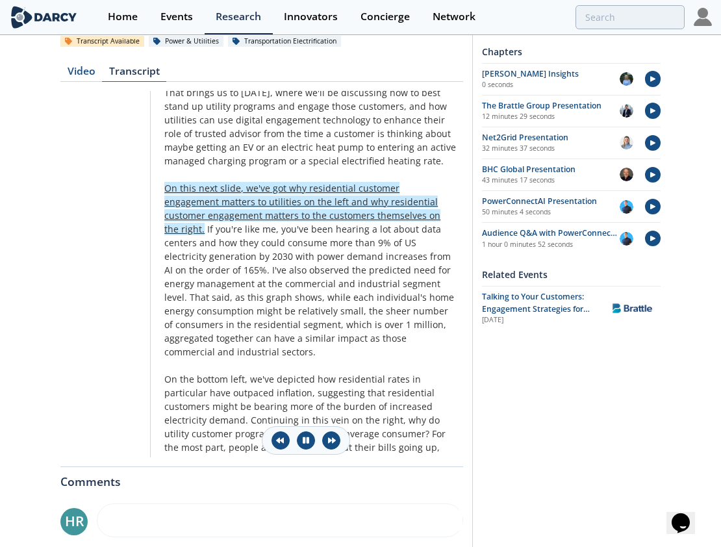
drag, startPoint x: 407, startPoint y: 326, endPoint x: 178, endPoint y: 162, distance: 281.3
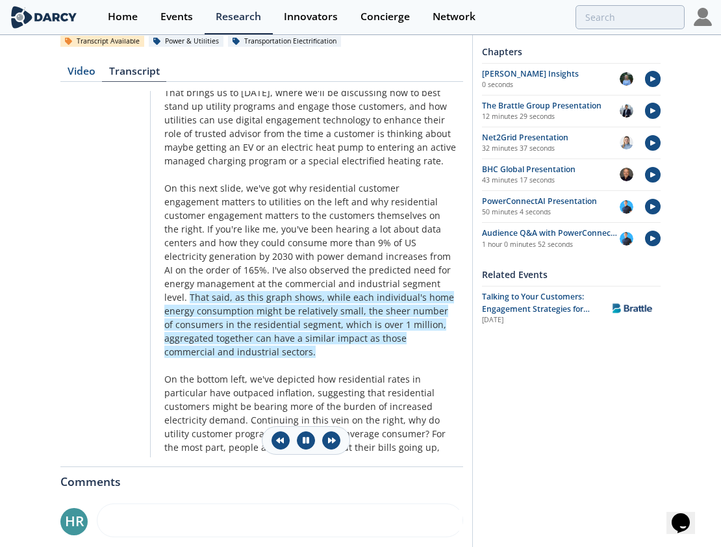
drag, startPoint x: 172, startPoint y: 136, endPoint x: 425, endPoint y: 261, distance: 282.4
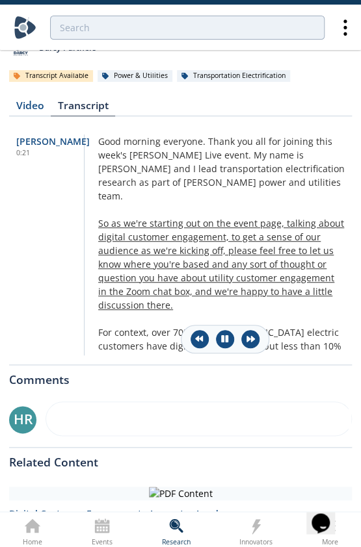
click at [265, 217] on font "So as we're starting out on the event page, talking about digital customer enga…" at bounding box center [221, 264] width 246 height 94
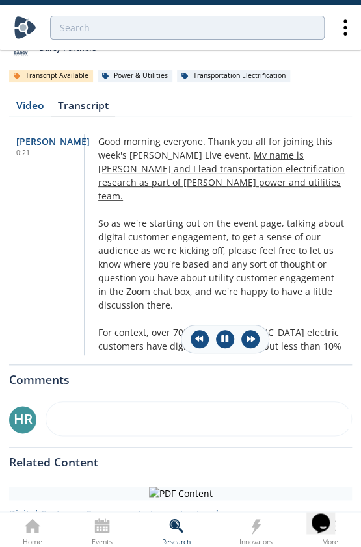
drag, startPoint x: 265, startPoint y: 203, endPoint x: 216, endPoint y: 154, distance: 69.4
click at [216, 154] on font "My name is [PERSON_NAME] and I lead transportation electrification research as …" at bounding box center [221, 175] width 246 height 53
click at [198, 177] on font "My name is [PERSON_NAME] and I lead transportation electrification research as …" at bounding box center [221, 175] width 246 height 53
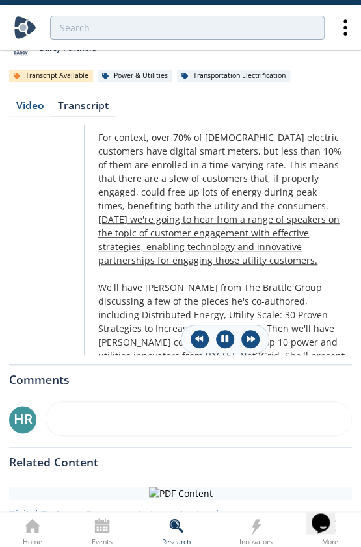
scroll to position [390, 0]
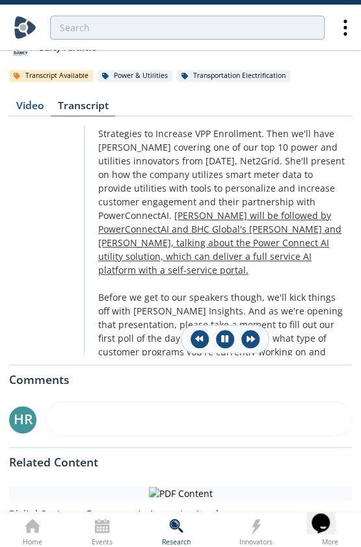
click at [211, 227] on font "[PERSON_NAME] will be followed by PowerConnectAI and BHC Global's [PERSON_NAME]…" at bounding box center [219, 242] width 243 height 67
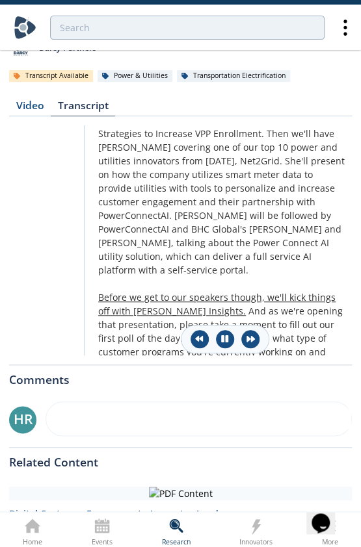
click at [253, 291] on font "Before we get to our speakers though, we'll kick things off with [PERSON_NAME] …" at bounding box center [216, 304] width 237 height 26
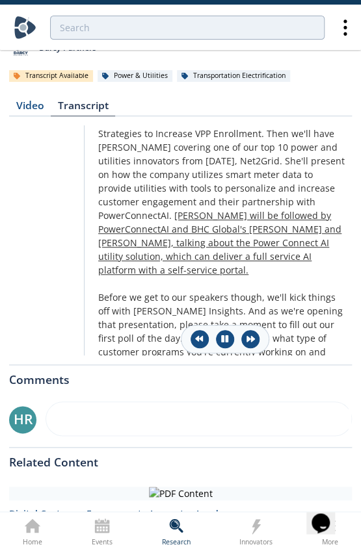
drag, startPoint x: 262, startPoint y: 263, endPoint x: 249, endPoint y: 201, distance: 63.6
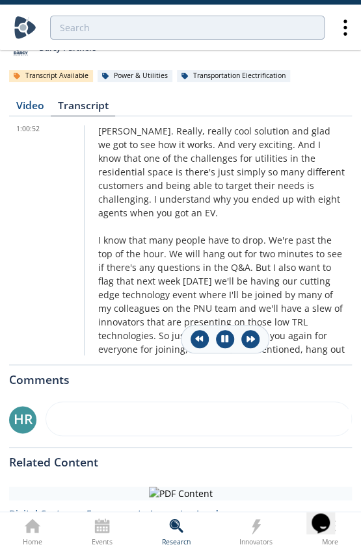
scroll to position [0, 0]
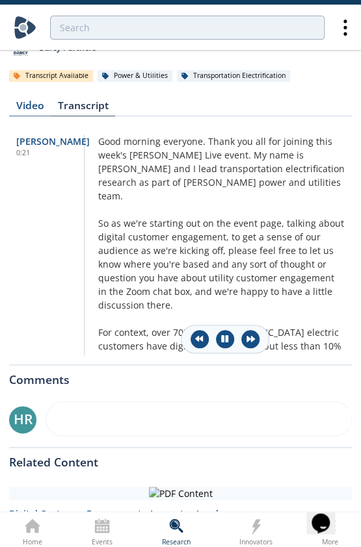
click at [31, 111] on font "Video" at bounding box center [30, 105] width 28 height 14
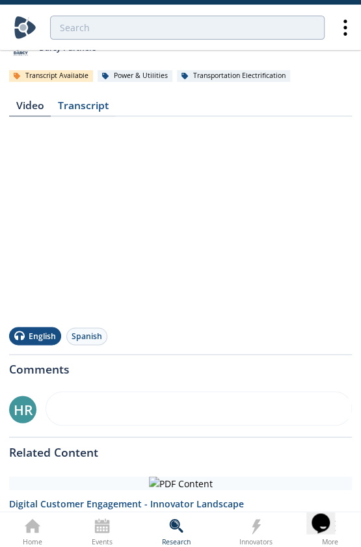
click at [127, 194] on div at bounding box center [180, 221] width 342 height 192
click at [34, 102] on font "Video" at bounding box center [30, 105] width 28 height 14
click at [85, 109] on font "Transcript" at bounding box center [83, 105] width 51 height 14
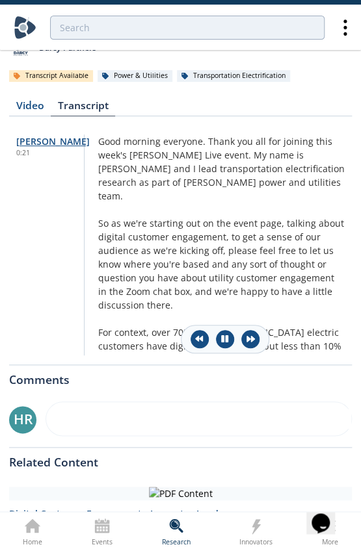
drag, startPoint x: 168, startPoint y: 186, endPoint x: 53, endPoint y: 142, distance: 122.6
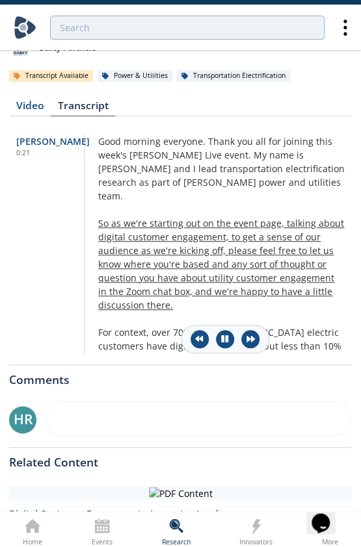
click at [140, 217] on font "So as we're starting out on the event page, talking about digital customer enga…" at bounding box center [221, 264] width 246 height 94
click at [234, 252] on font "So as we're starting out on the event page, talking about digital customer enga…" at bounding box center [221, 264] width 246 height 94
click at [239, 268] on font "So as we're starting out on the event page, talking about digital customer enga…" at bounding box center [221, 264] width 246 height 94
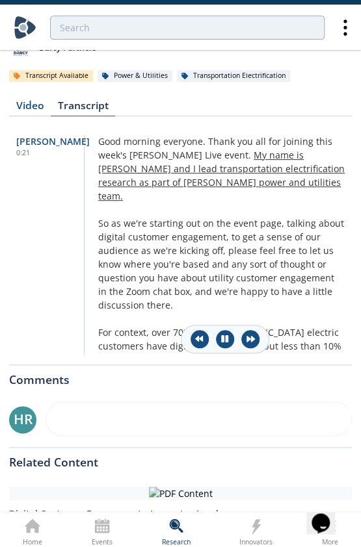
drag, startPoint x: 168, startPoint y: 107, endPoint x: 152, endPoint y: 175, distance: 70.1
click at [152, 175] on div "Video Transcript Edie Wilson 0:21 Good morning everyone. Thank you all for join…" at bounding box center [180, 224] width 342 height 264
drag, startPoint x: 163, startPoint y: 105, endPoint x: 169, endPoint y: 170, distance: 65.2
click at [169, 170] on div "Video Transcript Edie Wilson 0:21 Good morning everyone. Thank you all for join…" at bounding box center [180, 224] width 342 height 264
drag, startPoint x: 366, startPoint y: 181, endPoint x: 233, endPoint y: 187, distance: 133.4
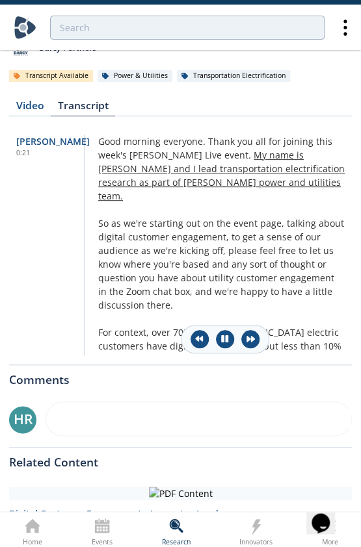
click at [233, 187] on div "Video Transcript Edie Wilson 0:21 Good morning everyone. Thank you all for join…" at bounding box center [180, 224] width 342 height 264
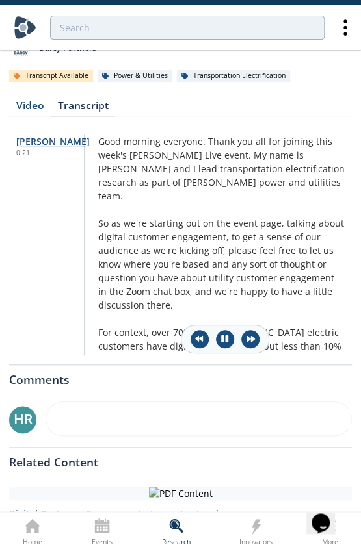
drag, startPoint x: 12, startPoint y: 94, endPoint x: 53, endPoint y: 141, distance: 62.6
click at [53, 141] on div "Video Transcript Edie Wilson 0:21 Good morning everyone. Thank you all for join…" at bounding box center [180, 224] width 342 height 264
copy div "Video Transcript Edie Wilson 0:21 Good morning everyone. Thank you all for join…"
click at [21, 90] on div "Event Recording - Talking to Your Customers: Engagement Strategies for Utilitie…" at bounding box center [180, 445] width 342 height 1060
click at [44, 75] on font "Transcript Available" at bounding box center [56, 75] width 63 height 9
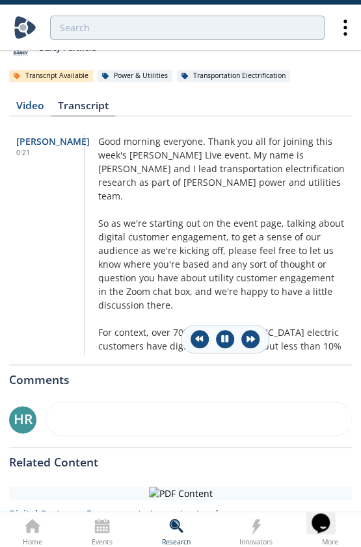
drag, startPoint x: 19, startPoint y: 99, endPoint x: 321, endPoint y: 381, distance: 412.3
click at [322, 382] on div "Event Recording - Talking to Your Customers: Engagement Strategies for Utilitie…" at bounding box center [180, 445] width 342 height 1060
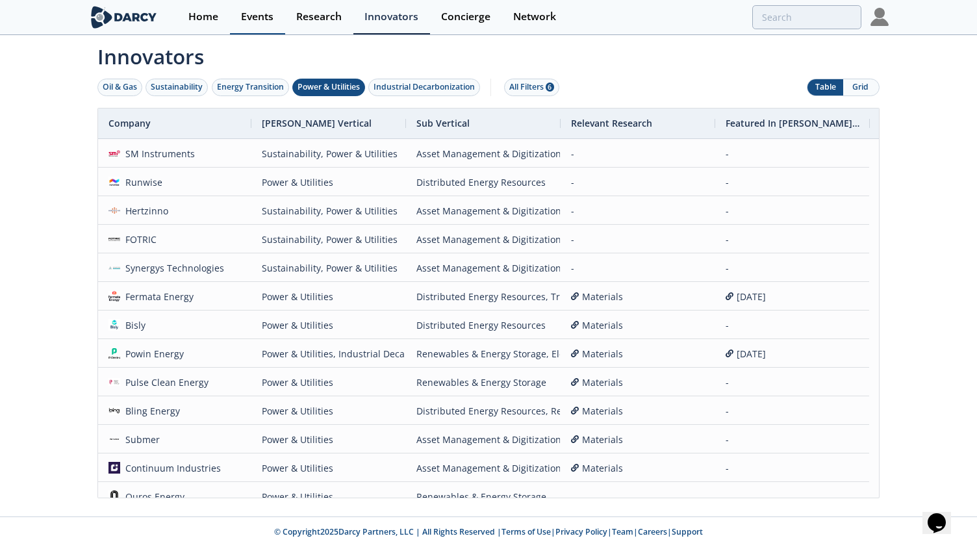
click at [251, 12] on div "Events" at bounding box center [257, 17] width 32 height 10
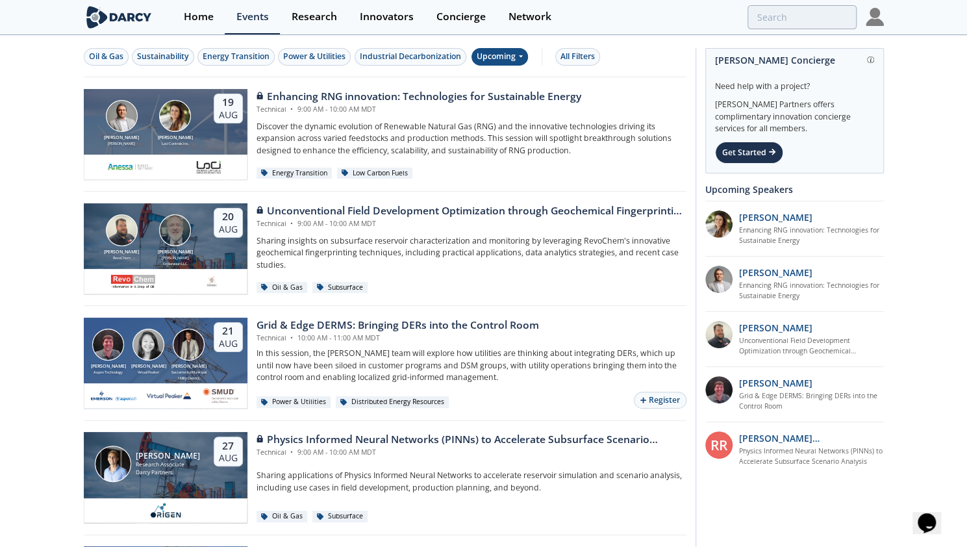
click at [499, 60] on div "Upcoming" at bounding box center [500, 57] width 57 height 18
click at [505, 101] on div "Past" at bounding box center [514, 98] width 81 height 21
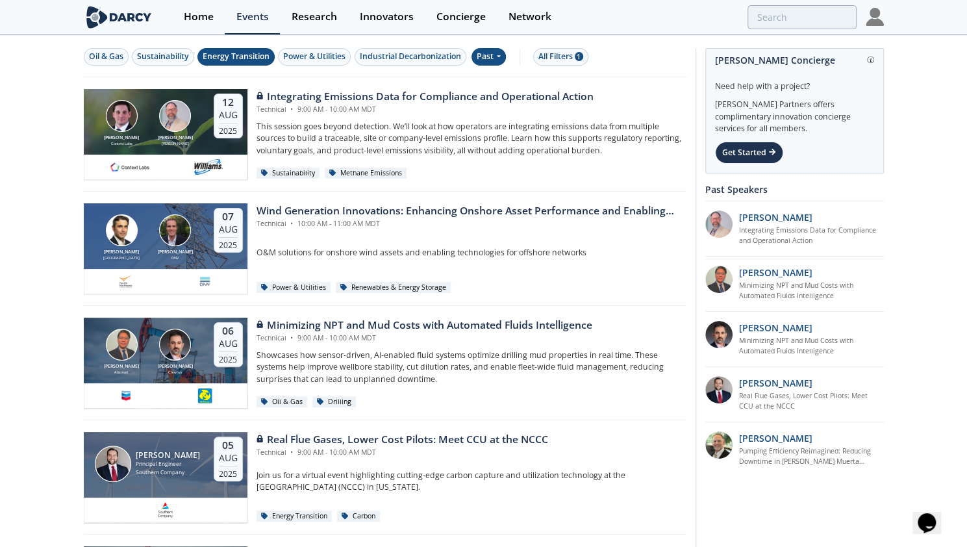
click at [240, 58] on div "Energy Transition" at bounding box center [236, 57] width 67 height 12
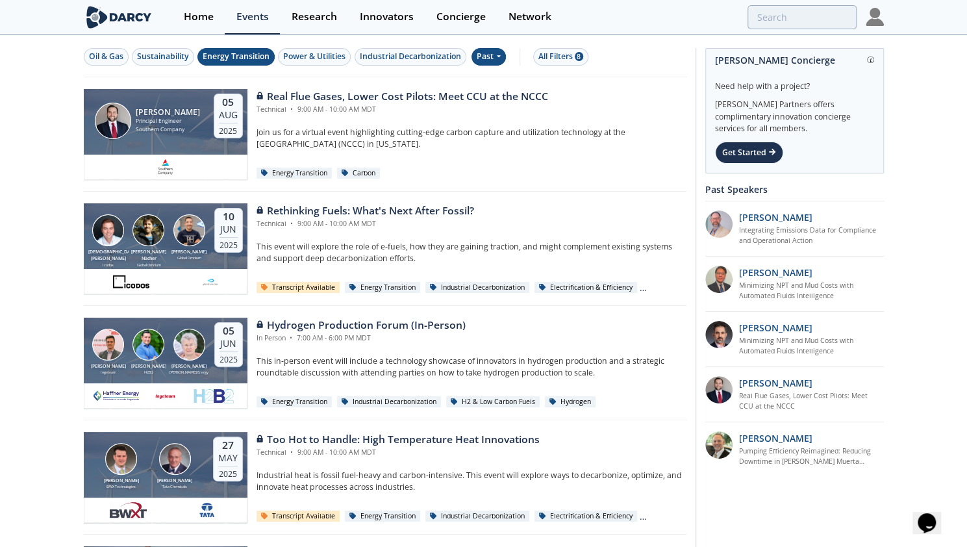
click at [254, 57] on div "Energy Transition" at bounding box center [236, 57] width 67 height 12
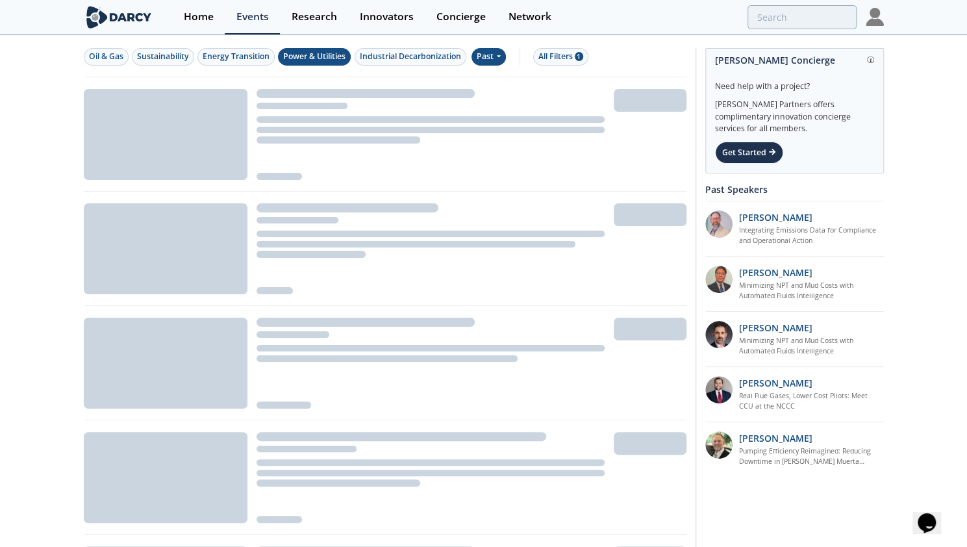
click at [305, 57] on div "Power & Utilities" at bounding box center [314, 57] width 62 height 12
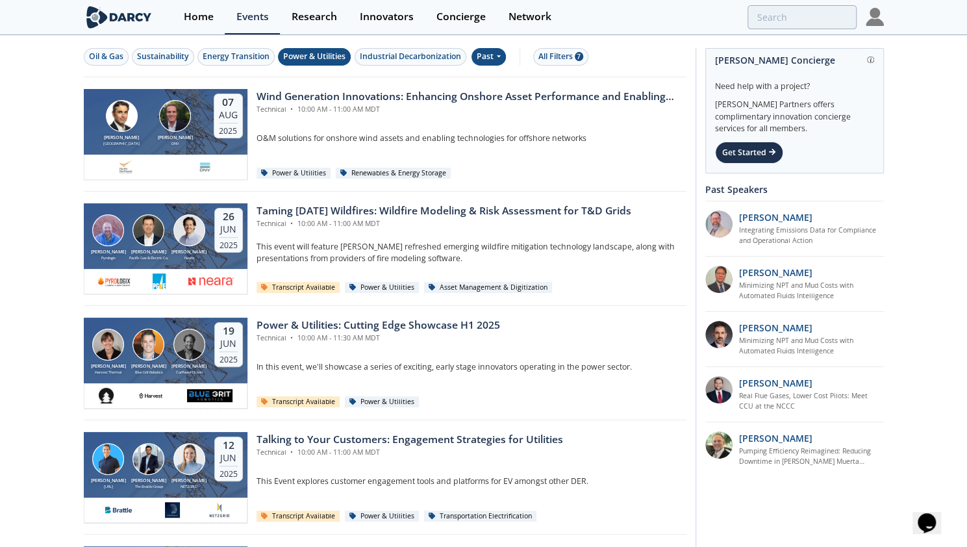
click at [300, 56] on div "Power & Utilities" at bounding box center [314, 57] width 62 height 12
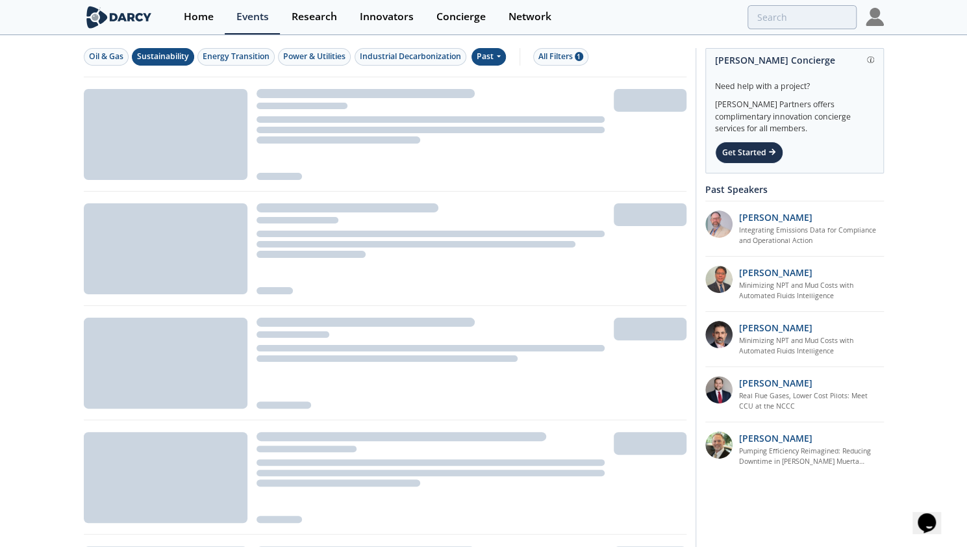
click at [178, 64] on button "Sustainability" at bounding box center [163, 57] width 62 height 18
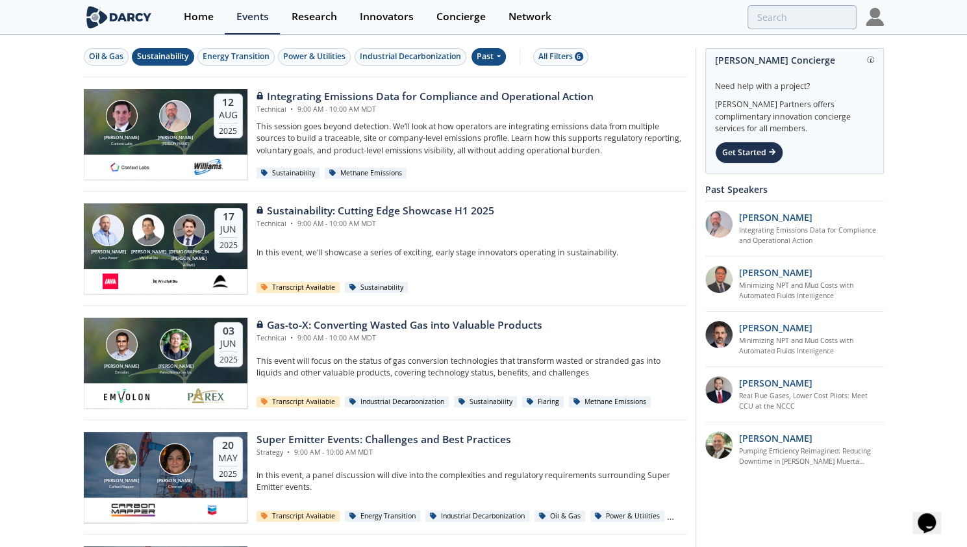
click at [178, 64] on button "Sustainability" at bounding box center [163, 57] width 62 height 18
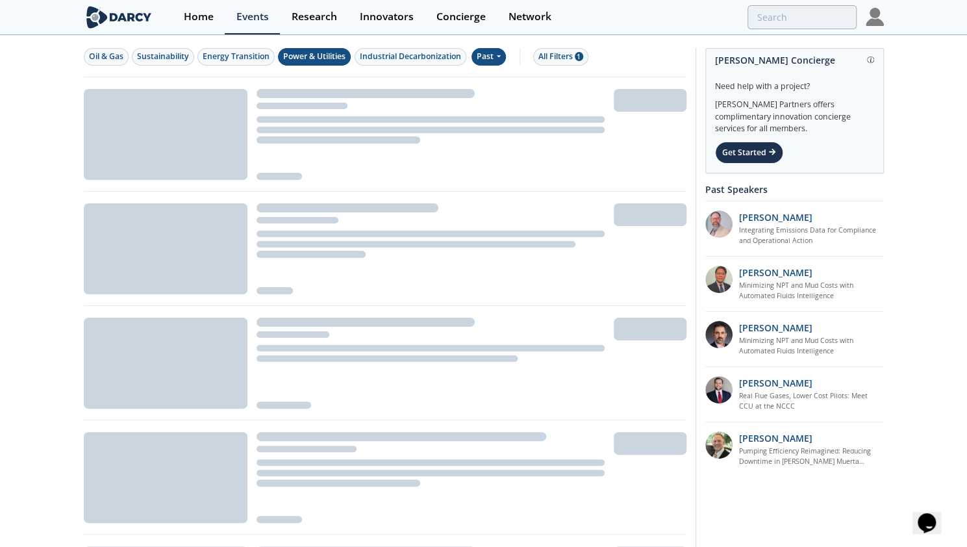
click at [303, 60] on div "Power & Utilities" at bounding box center [314, 57] width 62 height 12
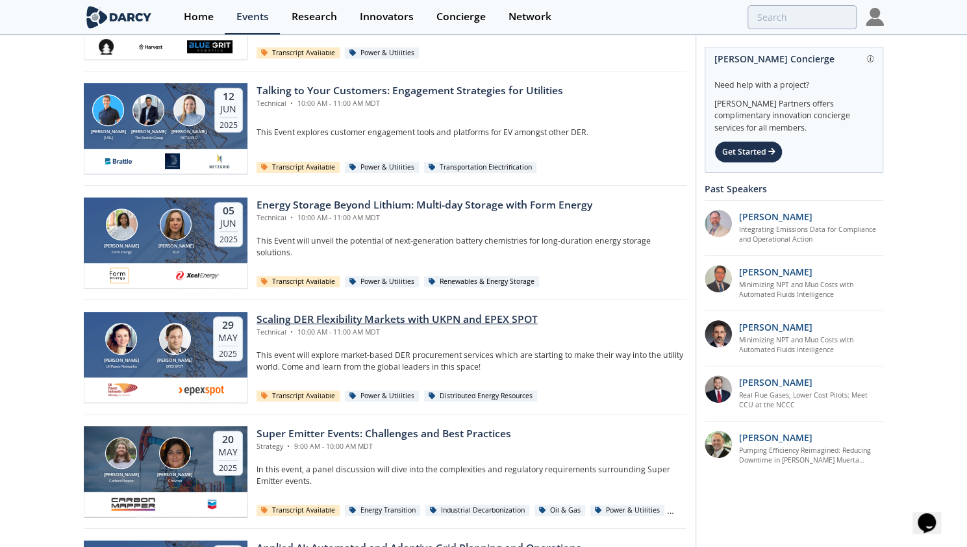
scroll to position [320, 0]
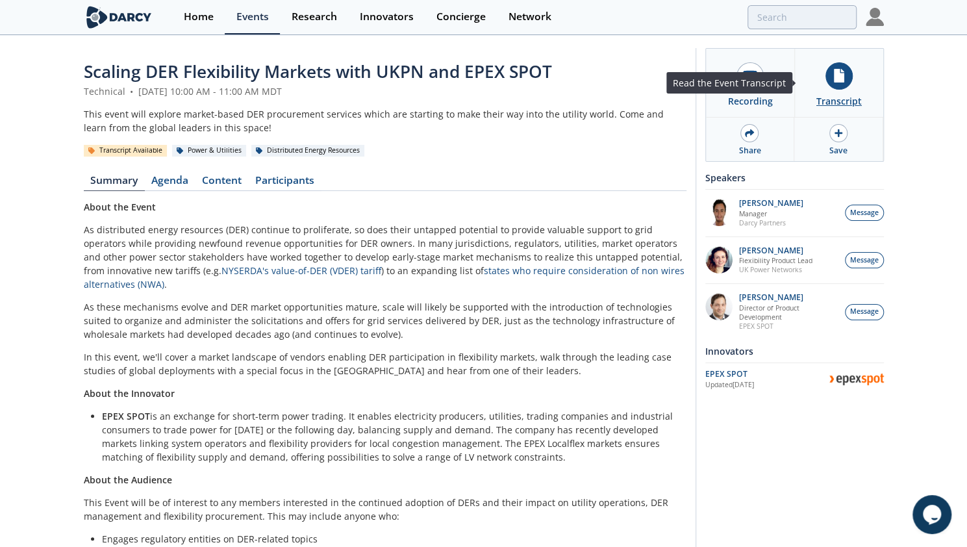
click at [850, 91] on link "Transcript" at bounding box center [839, 83] width 89 height 68
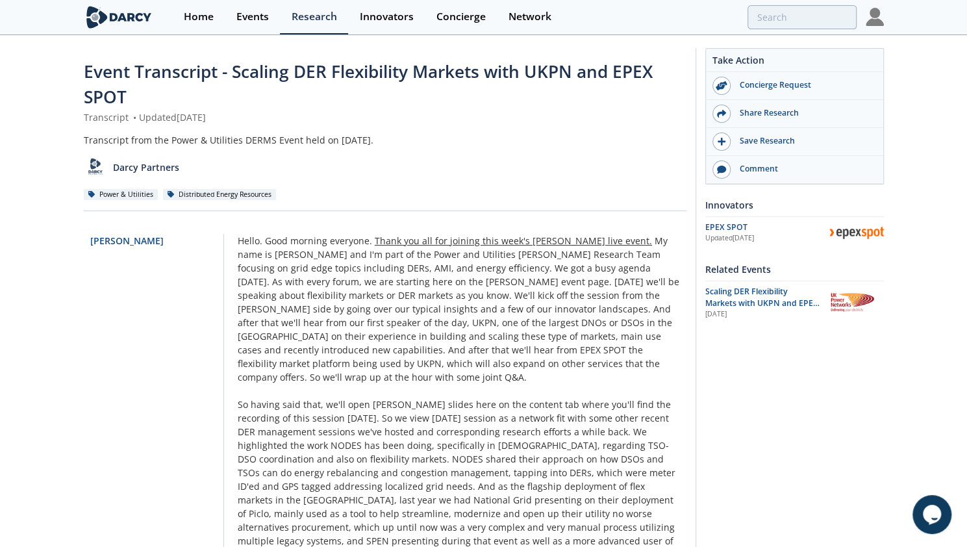
click at [420, 236] on span "Thank you all for joining this week's Darcy live event." at bounding box center [513, 241] width 277 height 12
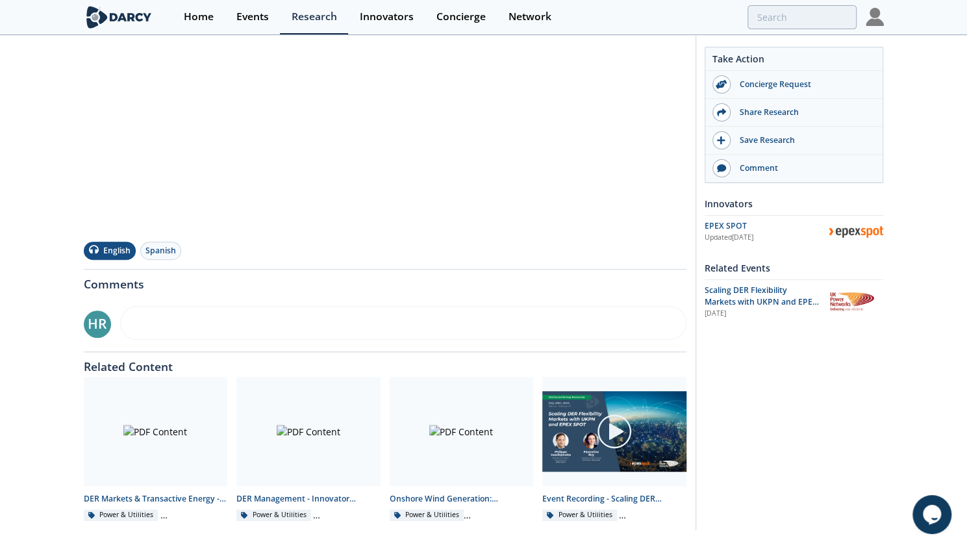
scroll to position [381, 0]
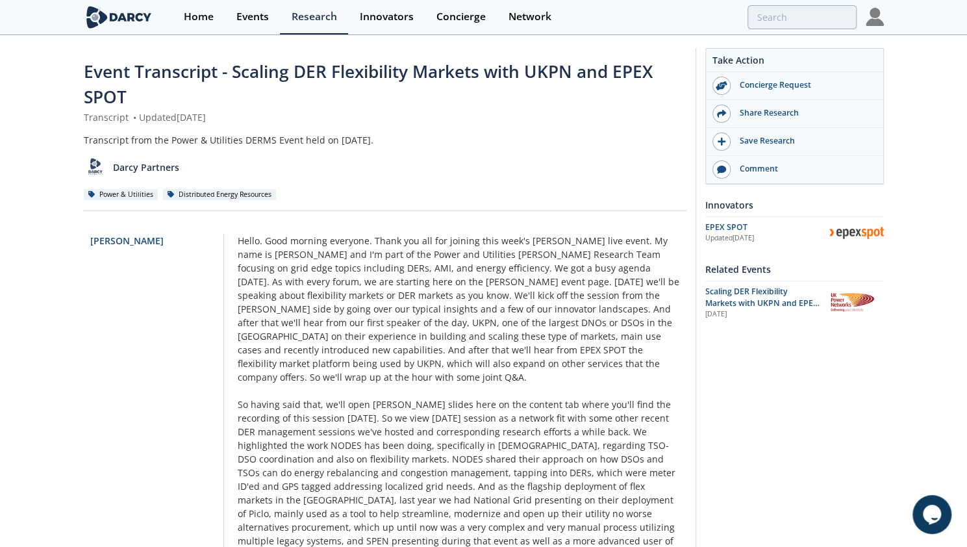
drag, startPoint x: 62, startPoint y: 242, endPoint x: 355, endPoint y: 188, distance: 298.1
drag, startPoint x: 395, startPoint y: 153, endPoint x: 361, endPoint y: 183, distance: 45.1
click at [364, 182] on div "Transcript from the Power & Utilities DERMS Event held on May 29th, 2025. Darcy…" at bounding box center [385, 167] width 603 height 68
click at [97, 73] on span "Event Transcript - Scaling DER Flexibility Markets with UKPN and EPEX SPOT" at bounding box center [368, 84] width 569 height 49
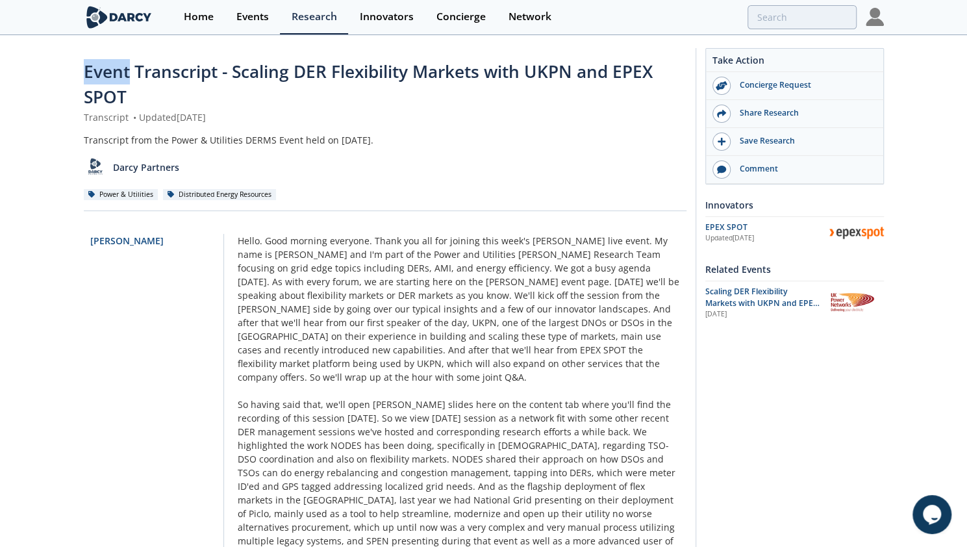
drag, startPoint x: 97, startPoint y: 73, endPoint x: 104, endPoint y: 80, distance: 9.7
click at [104, 80] on span "Event Transcript - Scaling DER Flexibility Markets with UKPN and EPEX SPOT" at bounding box center [368, 84] width 569 height 49
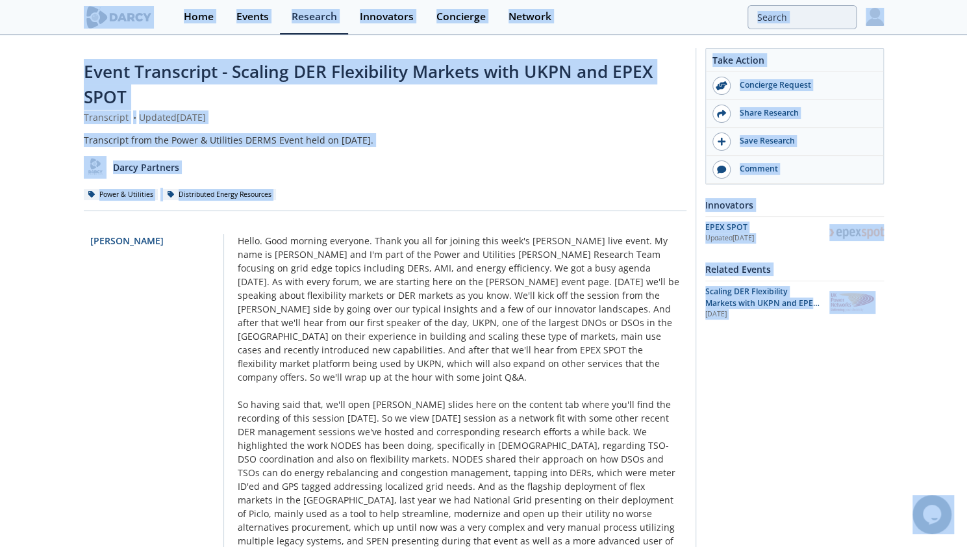
click at [482, 181] on div "Transcript from the Power & Utilities DERMS Event held on May 29th, 2025. Darcy…" at bounding box center [385, 167] width 603 height 68
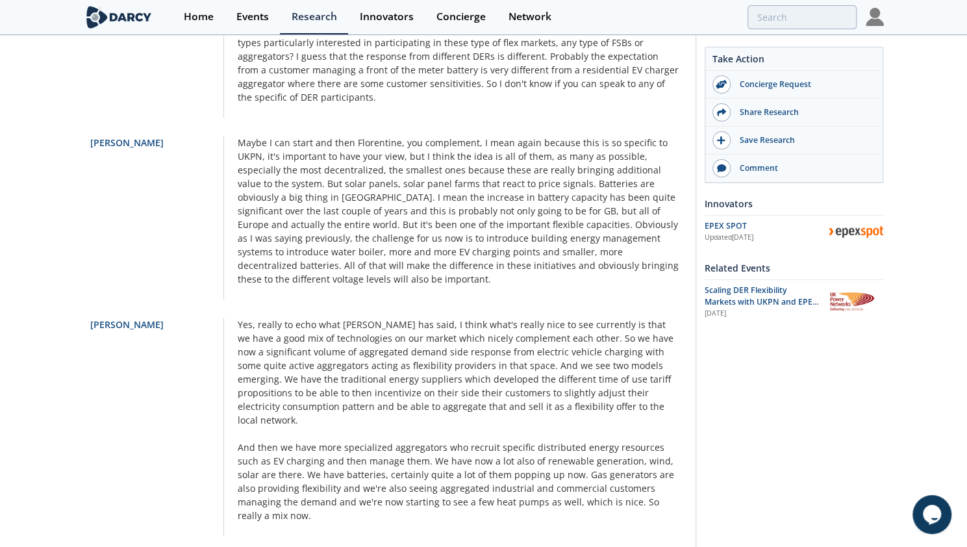
scroll to position [8106, 0]
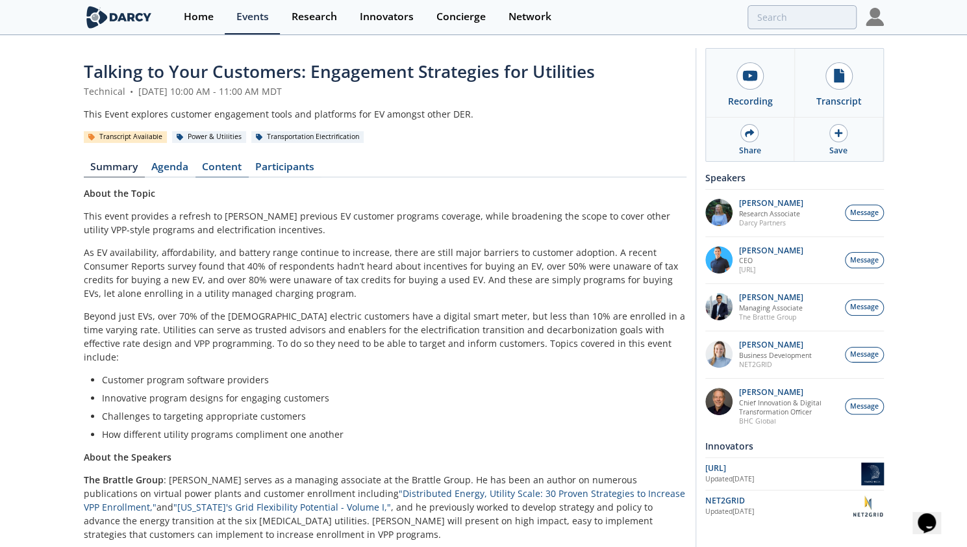
click at [221, 162] on link "Content" at bounding box center [222, 170] width 53 height 16
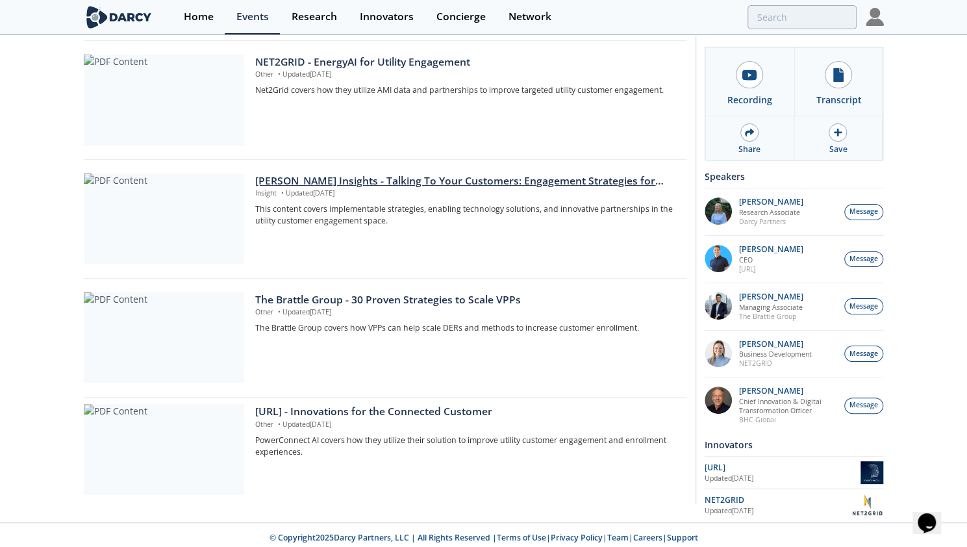
scroll to position [381, 0]
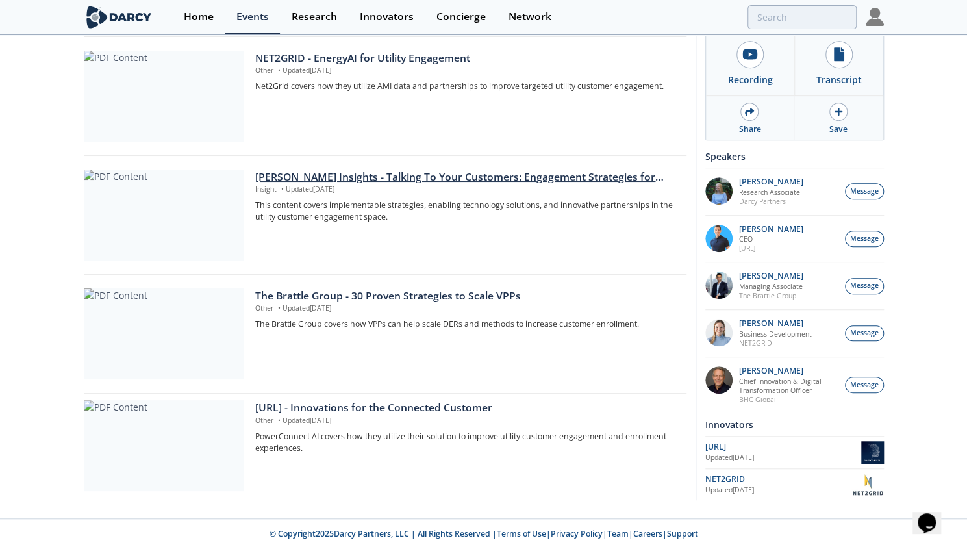
click at [447, 171] on div "[PERSON_NAME] Insights - Talking To Your Customers: Engagement Strategies for U…" at bounding box center [466, 178] width 422 height 16
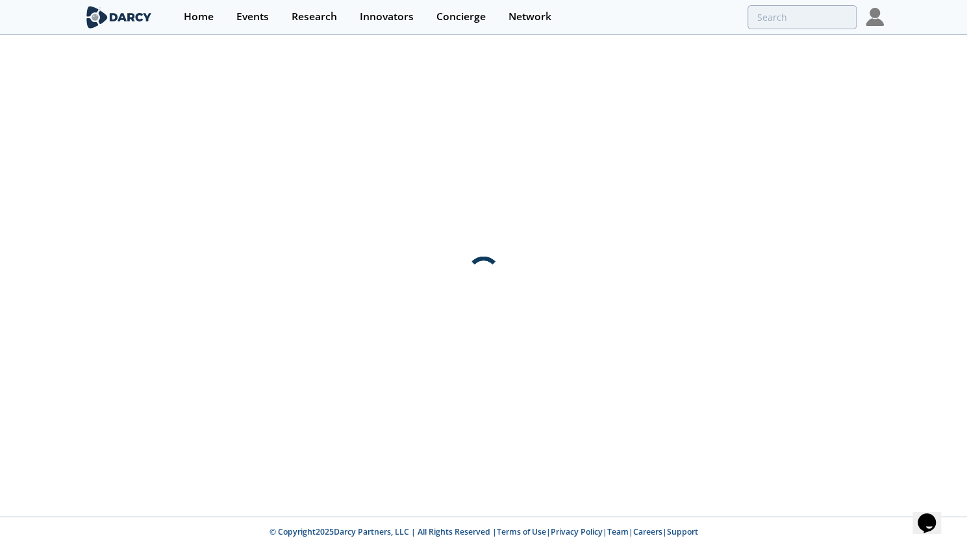
scroll to position [0, 0]
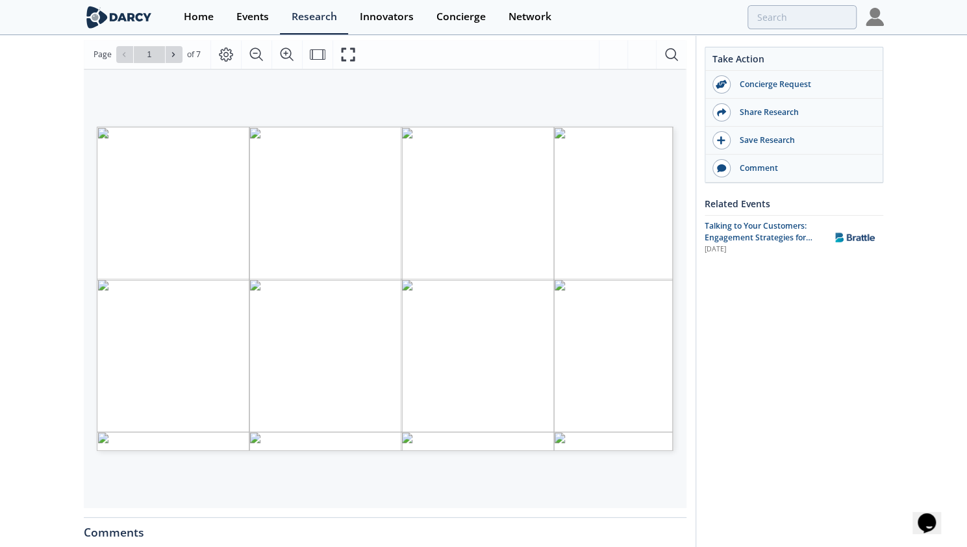
scroll to position [195, 0]
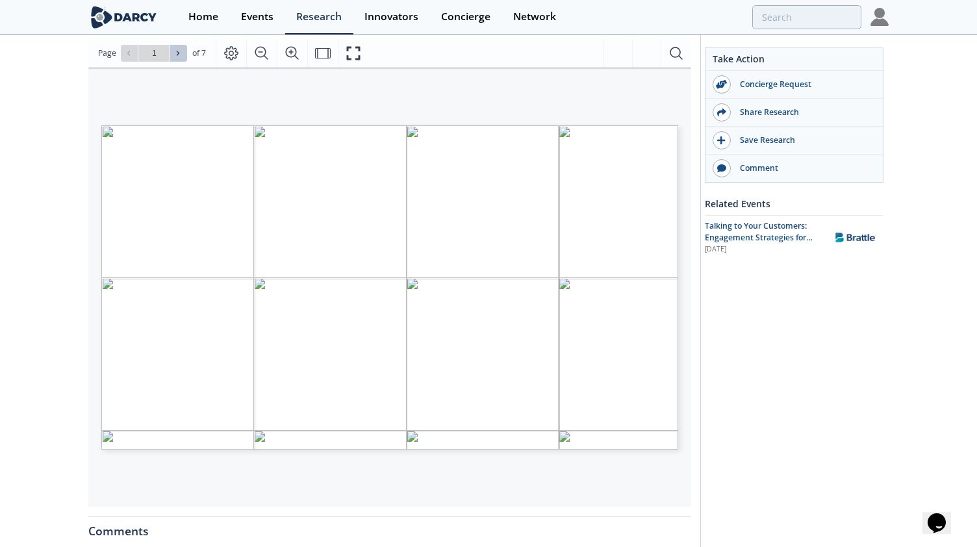
click at [172, 51] on button at bounding box center [178, 53] width 17 height 17
type input "2"
click at [172, 51] on button at bounding box center [178, 53] width 17 height 17
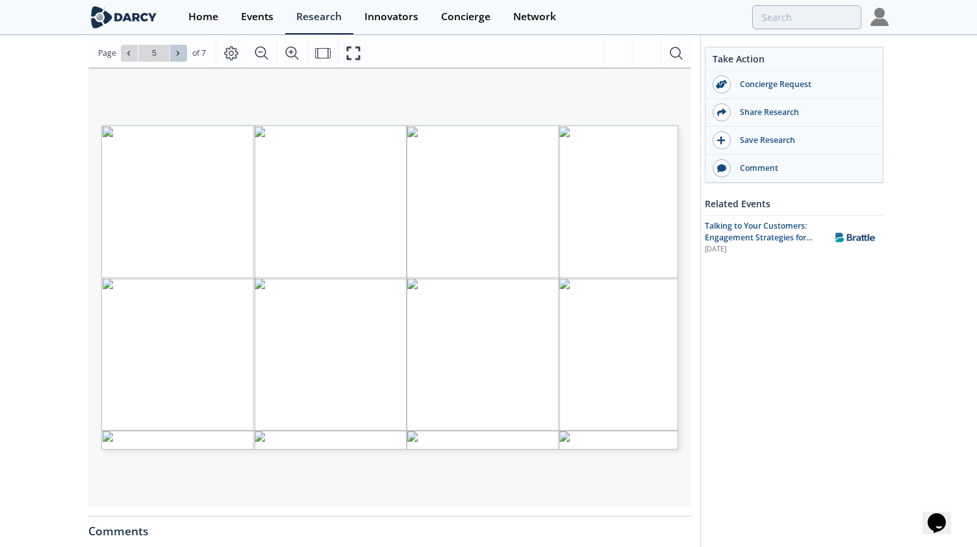
click at [172, 51] on button at bounding box center [178, 53] width 17 height 17
type input "7"
drag, startPoint x: 23, startPoint y: 282, endPoint x: 30, endPoint y: 275, distance: 10.1
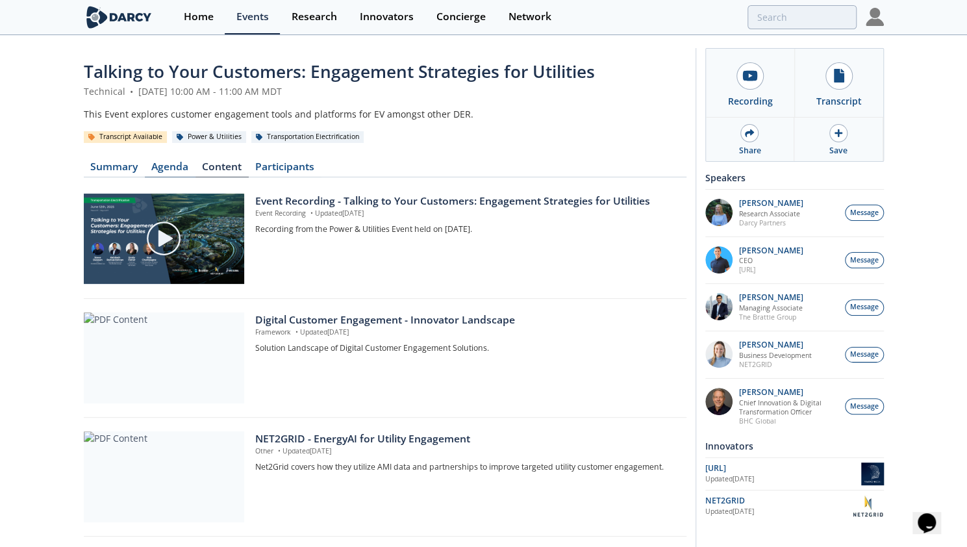
click at [161, 166] on link "Agenda" at bounding box center [170, 170] width 51 height 16
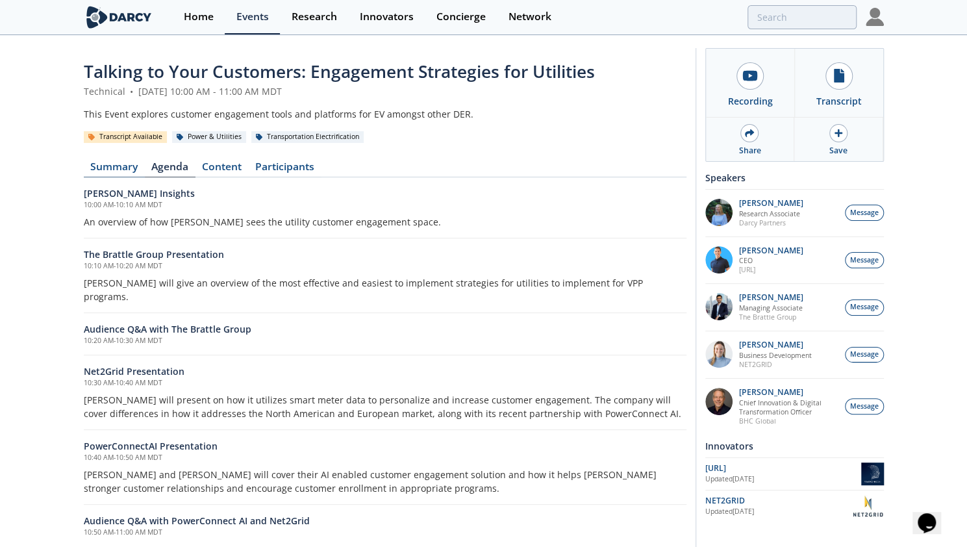
click at [118, 166] on link "Summary" at bounding box center [114, 170] width 61 height 16
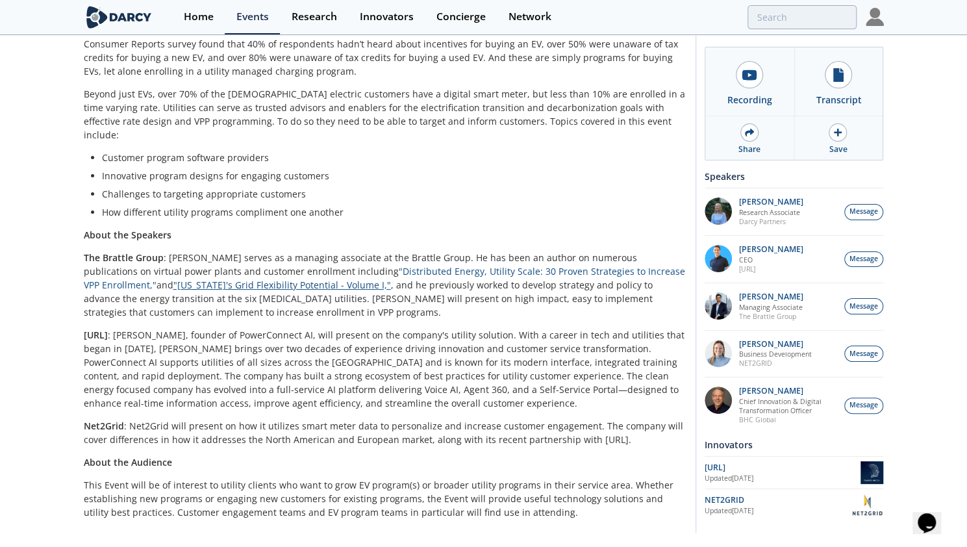
scroll to position [242, 0]
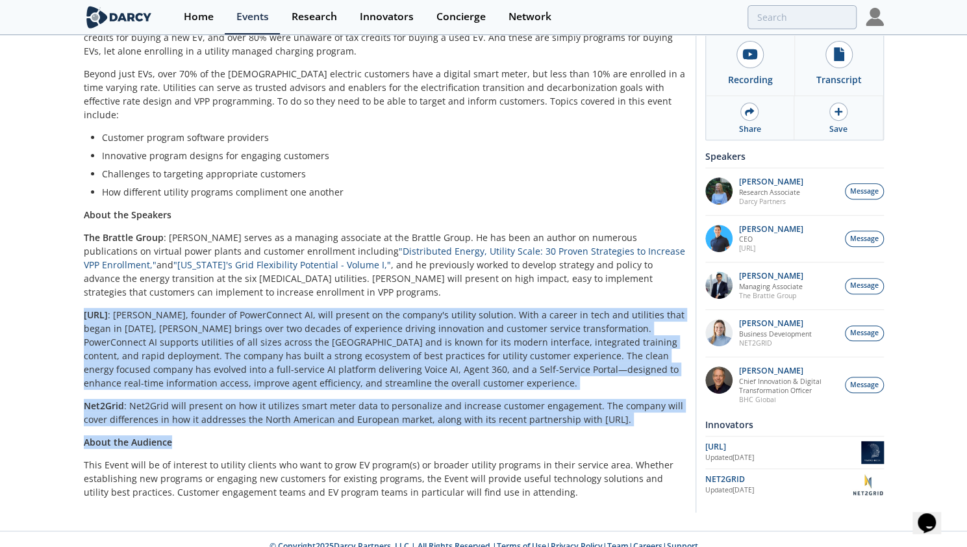
drag, startPoint x: 82, startPoint y: 298, endPoint x: 204, endPoint y: 426, distance: 177.4
click at [204, 426] on div "Talking to Your Customers: Engagement Strategies for Utilities Technical • [DAT…" at bounding box center [483, 162] width 967 height 737
click at [204, 435] on p "About the Audience" at bounding box center [385, 442] width 603 height 14
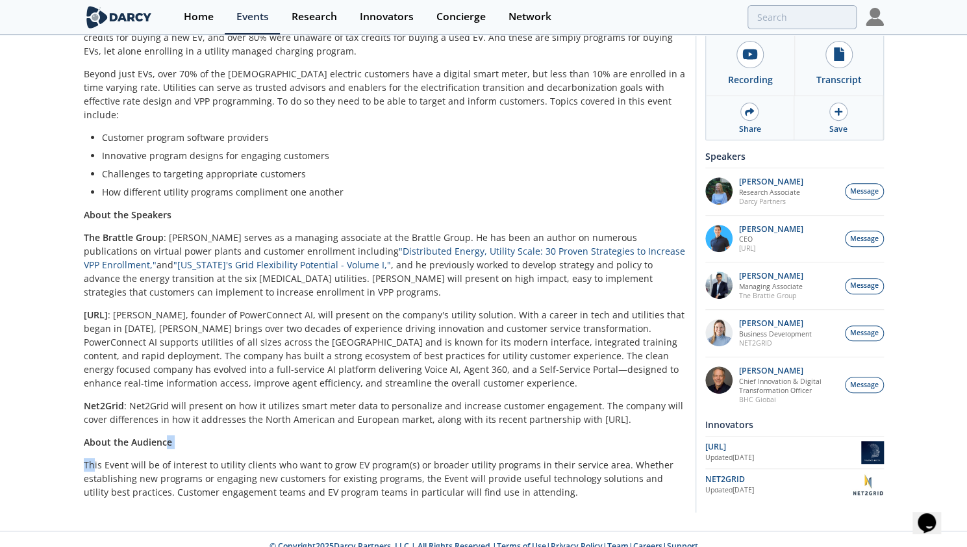
drag, startPoint x: 127, startPoint y: 428, endPoint x: 87, endPoint y: 442, distance: 42.7
click at [87, 442] on div "About the Topic This event provides a refresh to [PERSON_NAME] previous EV cust…" at bounding box center [385, 221] width 603 height 555
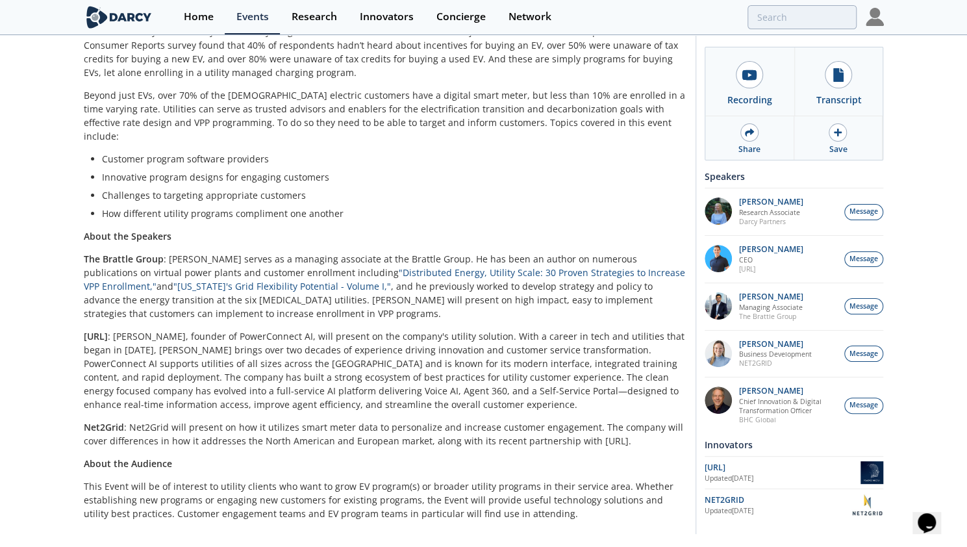
scroll to position [0, 0]
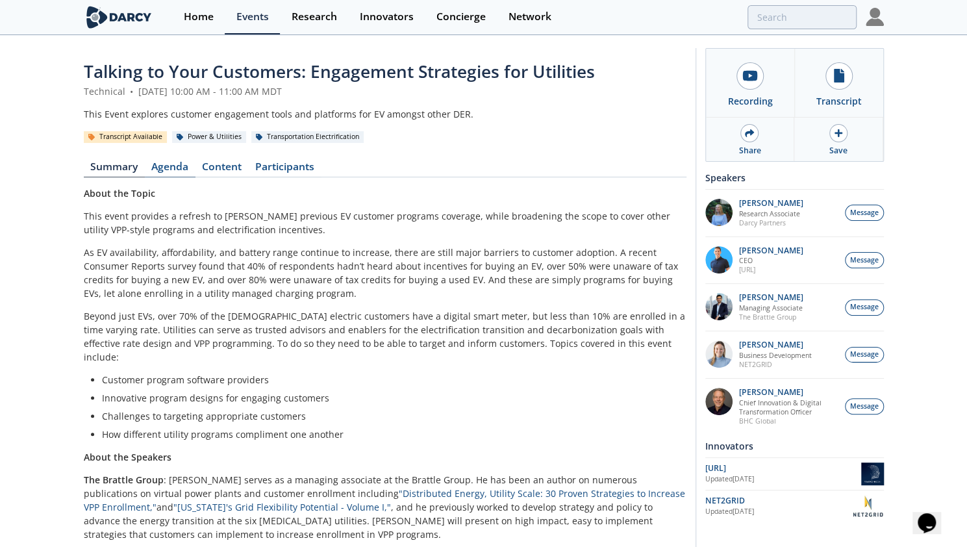
click at [175, 168] on link "Agenda" at bounding box center [170, 170] width 51 height 16
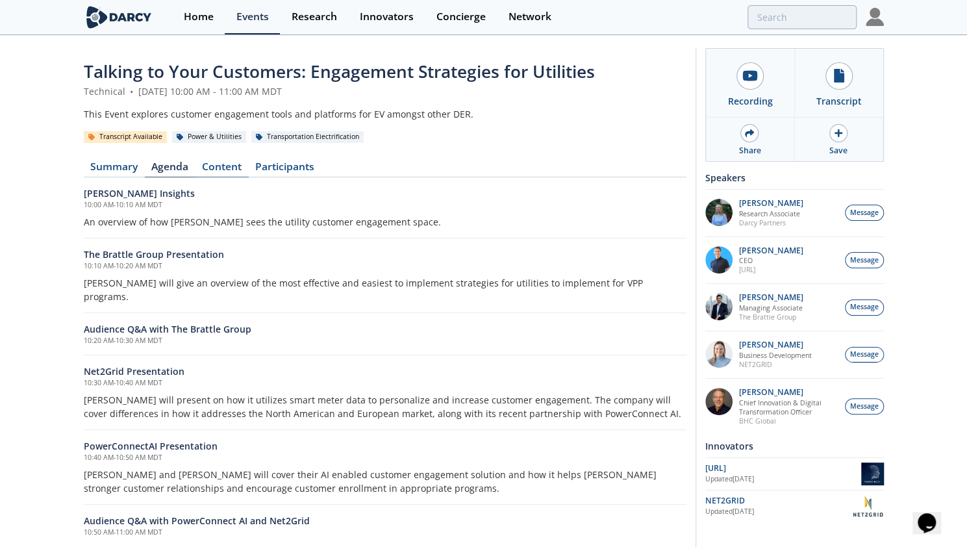
click at [231, 165] on link "Content" at bounding box center [222, 170] width 53 height 16
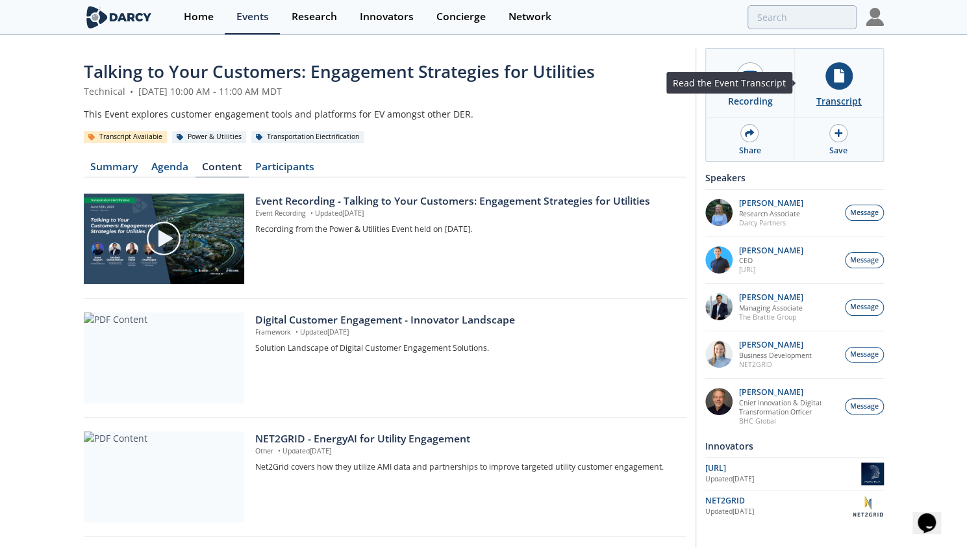
click at [839, 81] on icon at bounding box center [839, 76] width 10 height 14
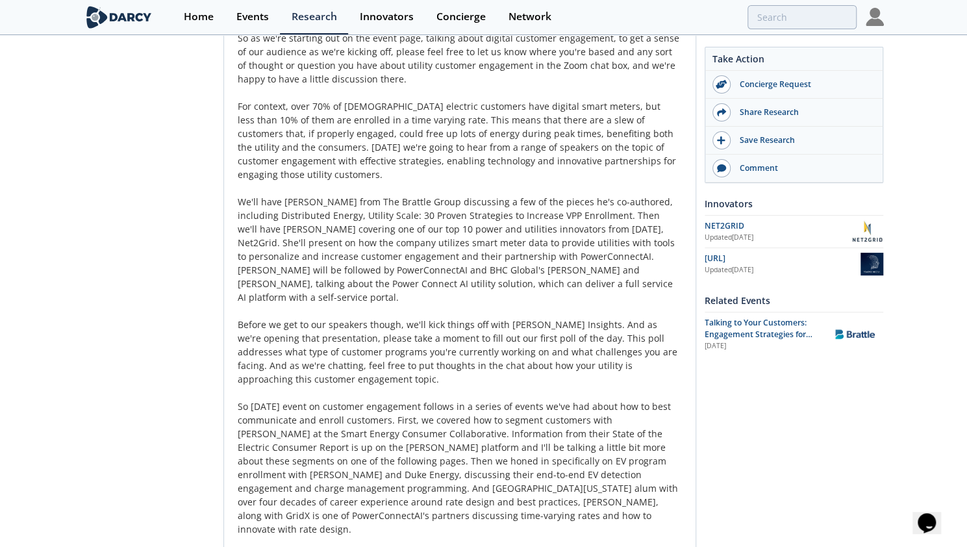
scroll to position [259, 0]
drag, startPoint x: 515, startPoint y: 75, endPoint x: 364, endPoint y: 244, distance: 226.8
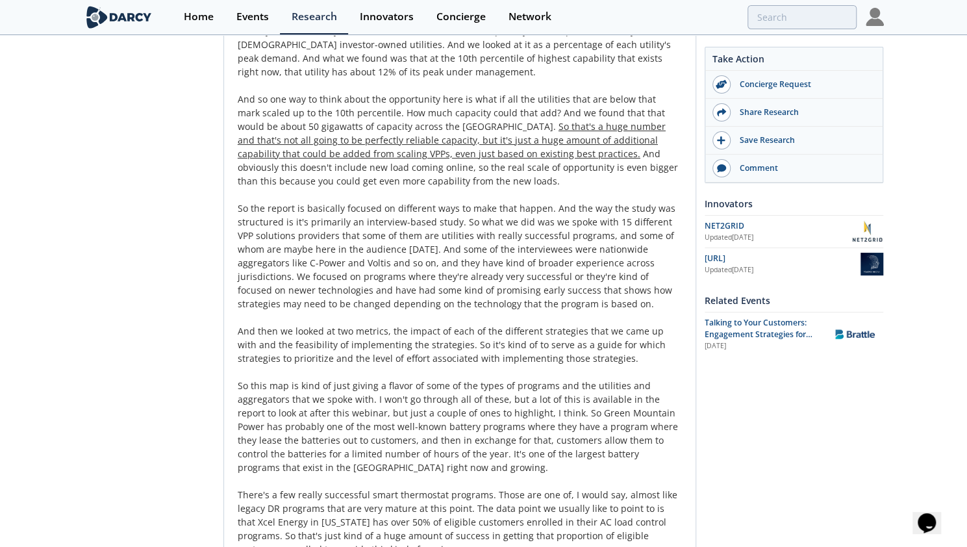
scroll to position [3117, 0]
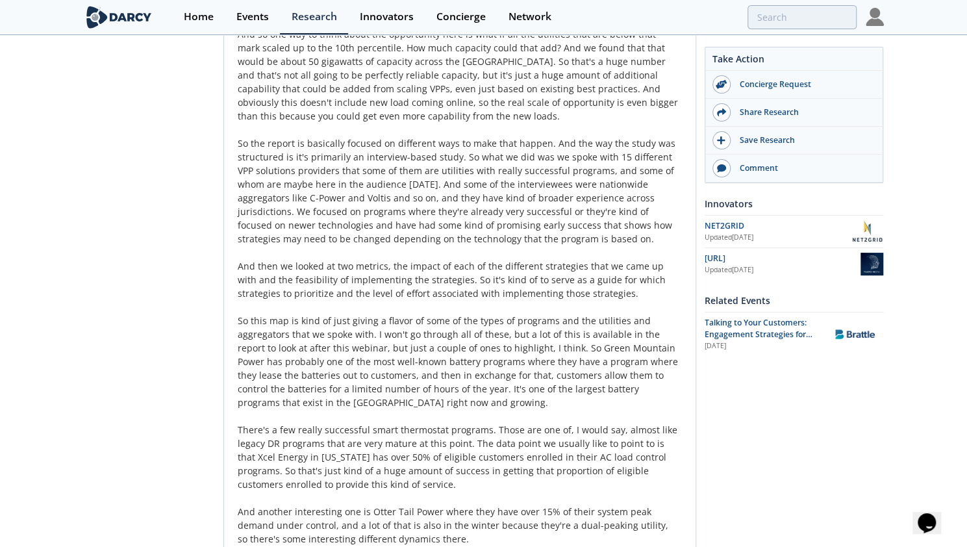
drag, startPoint x: 639, startPoint y: 283, endPoint x: 168, endPoint y: 205, distance: 478.1
click at [168, 205] on div "[PERSON_NAME] Great. Thanks, [PERSON_NAME]. That was a great introduction and a…" at bounding box center [385, 309] width 603 height 2147
drag, startPoint x: 168, startPoint y: 206, endPoint x: 227, endPoint y: 326, distance: 133.7
click at [227, 326] on div "[PERSON_NAME] Great. Thanks, [PERSON_NAME]. That was a great introduction and a…" at bounding box center [385, 309] width 603 height 2147
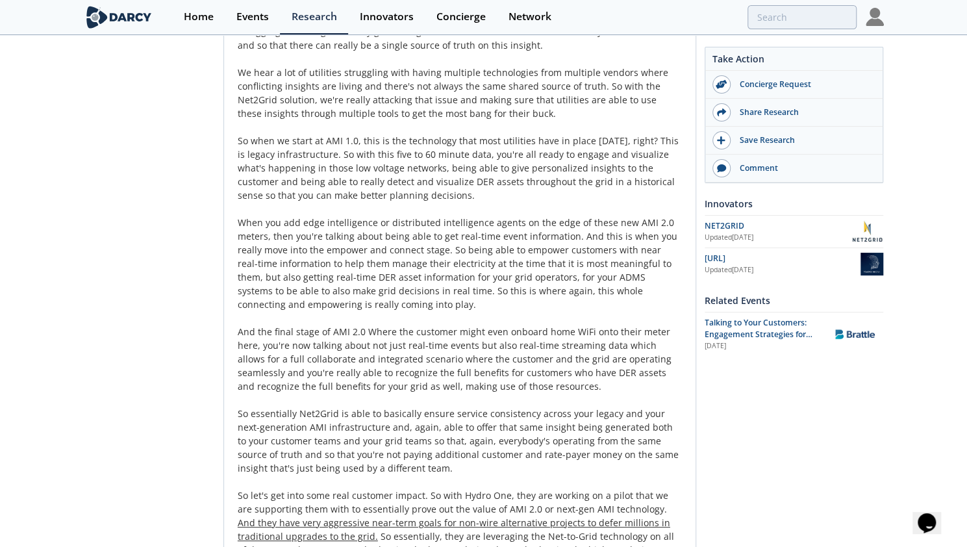
scroll to position [6278, 0]
